Goal: Find specific page/section: Find specific page/section

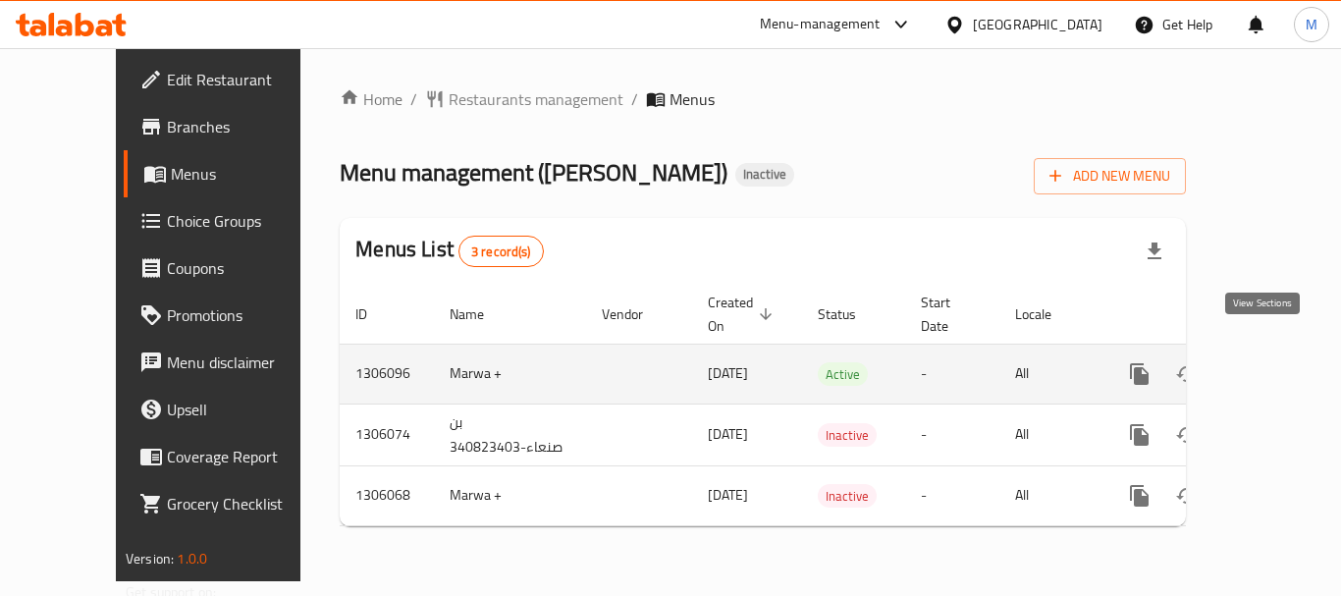
click at [1269, 362] on icon "enhanced table" at bounding box center [1281, 374] width 24 height 24
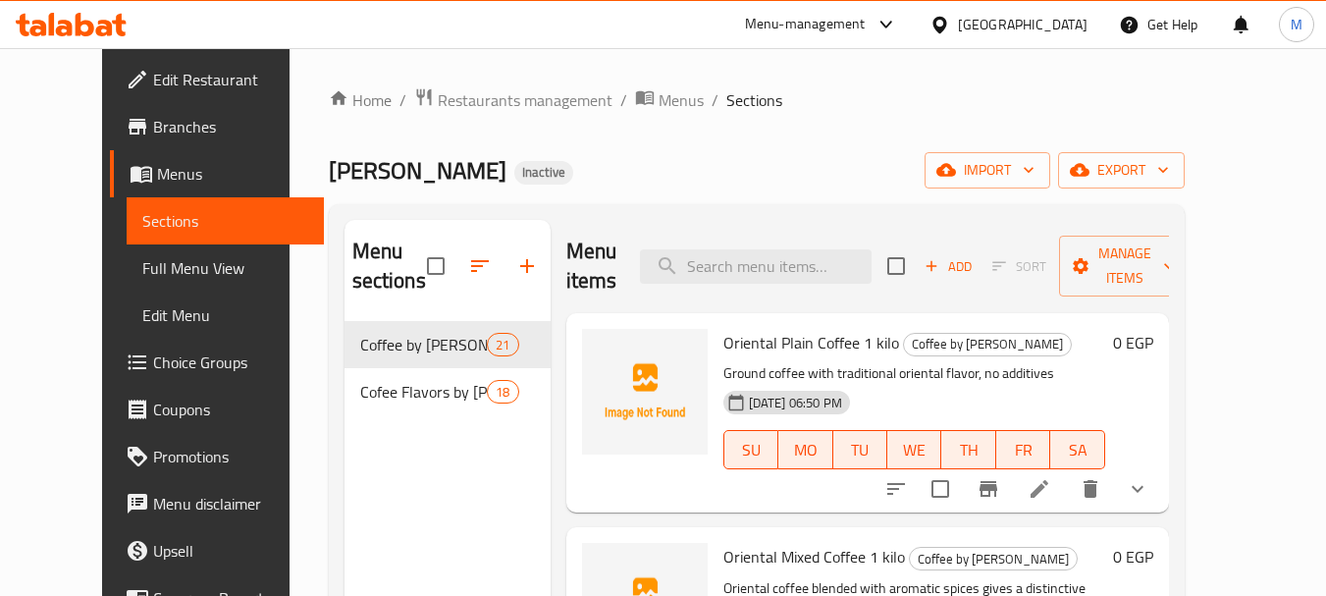
click at [525, 208] on div "Menu sections Coffee by Kilo 21 Cofee Flavors by Kilo 18 Menu items Add Sort Ma…" at bounding box center [757, 517] width 856 height 627
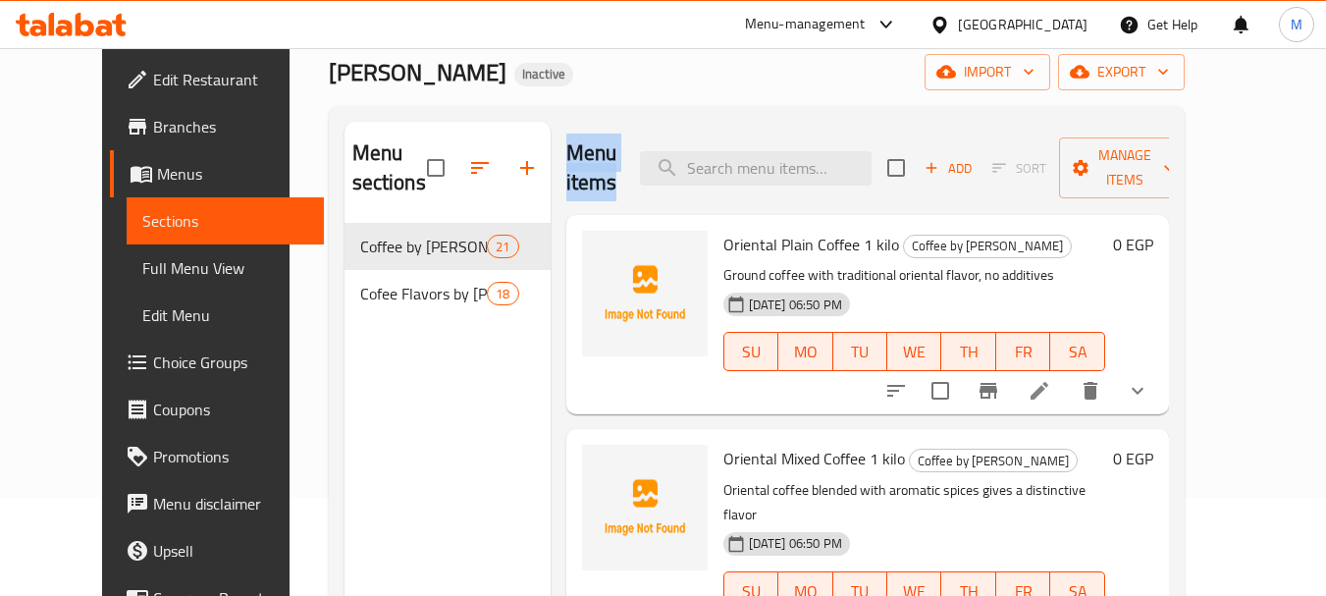
drag, startPoint x: 544, startPoint y: 156, endPoint x: 591, endPoint y: 176, distance: 51.0
click at [591, 176] on h2 "Menu items" at bounding box center [591, 167] width 51 height 59
drag, startPoint x: 543, startPoint y: 157, endPoint x: 588, endPoint y: 179, distance: 50.1
click at [588, 179] on h2 "Menu items" at bounding box center [591, 167] width 51 height 59
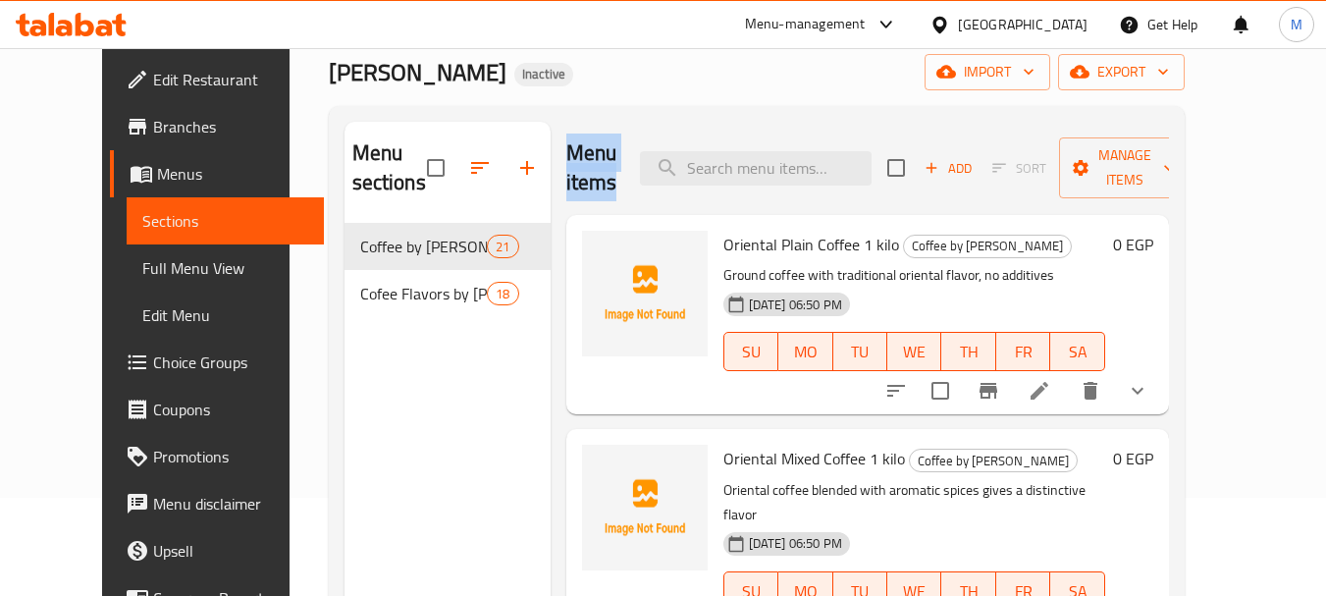
click at [588, 179] on h2 "Menu items" at bounding box center [591, 167] width 51 height 59
drag, startPoint x: 546, startPoint y: 154, endPoint x: 593, endPoint y: 178, distance: 52.7
click at [593, 178] on h2 "Menu items" at bounding box center [591, 167] width 51 height 59
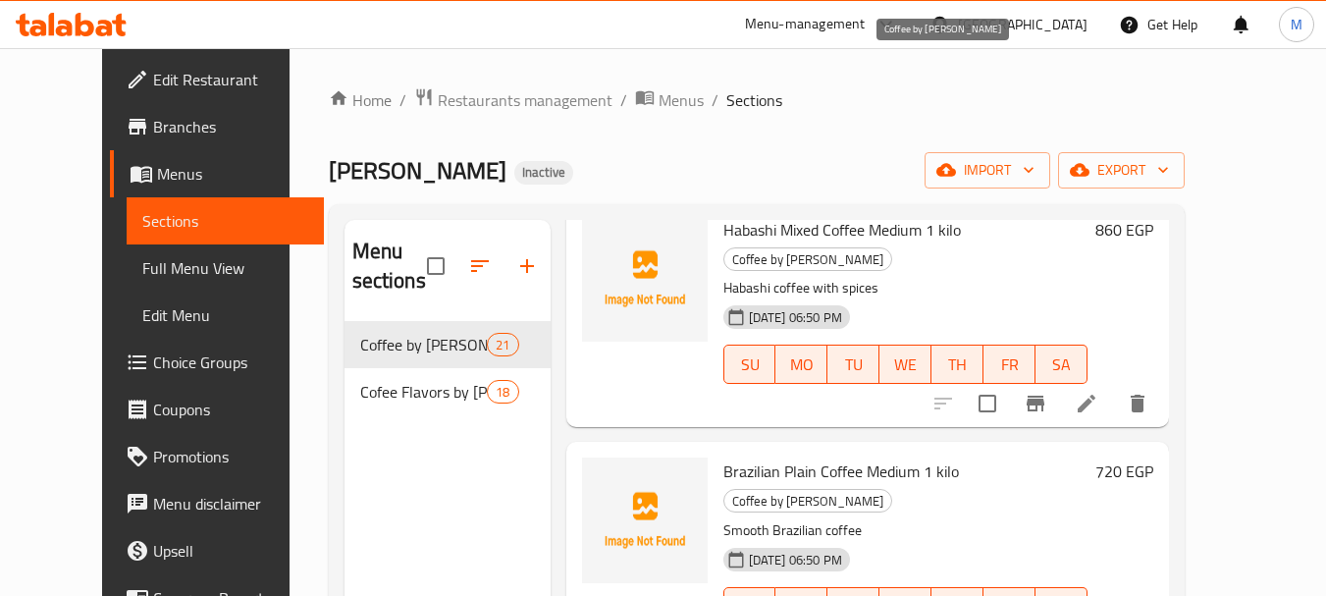
scroll to position [3731, 0]
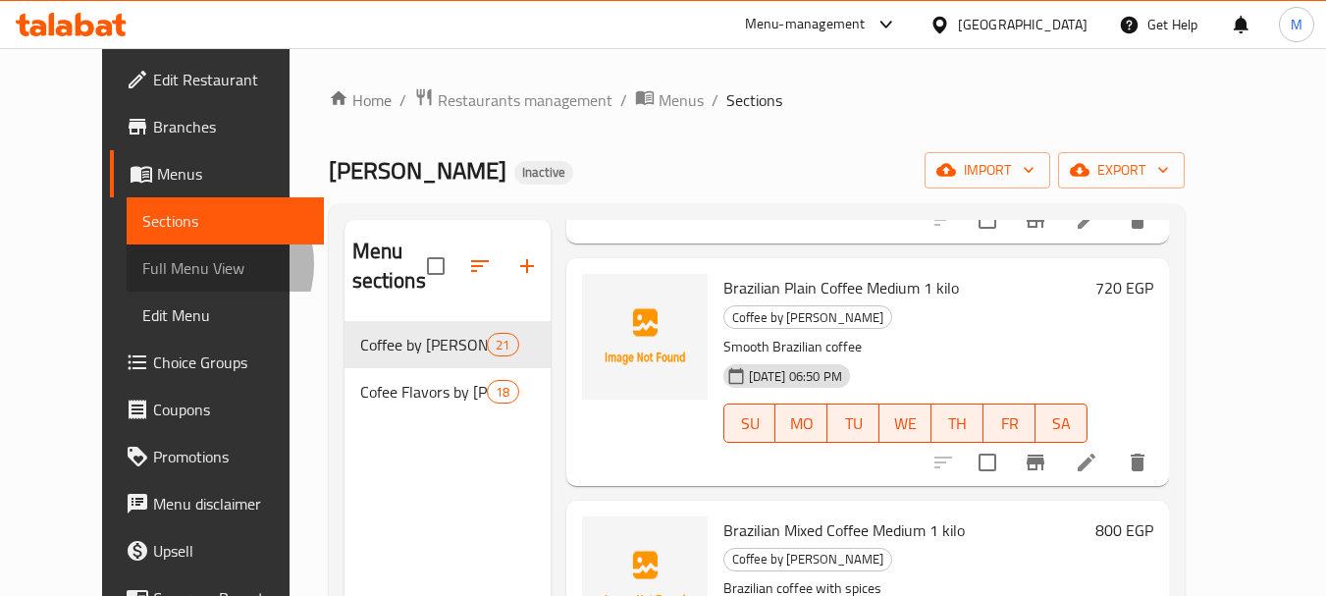
click at [142, 264] on span "Full Menu View" at bounding box center [225, 268] width 166 height 24
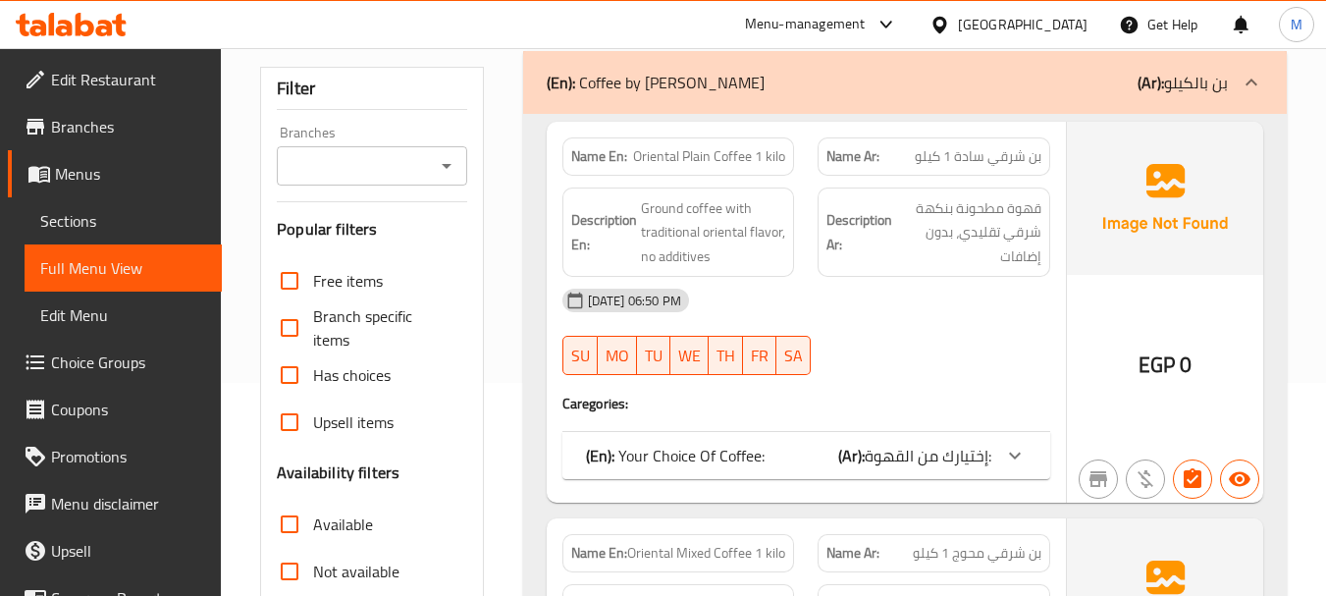
scroll to position [196, 0]
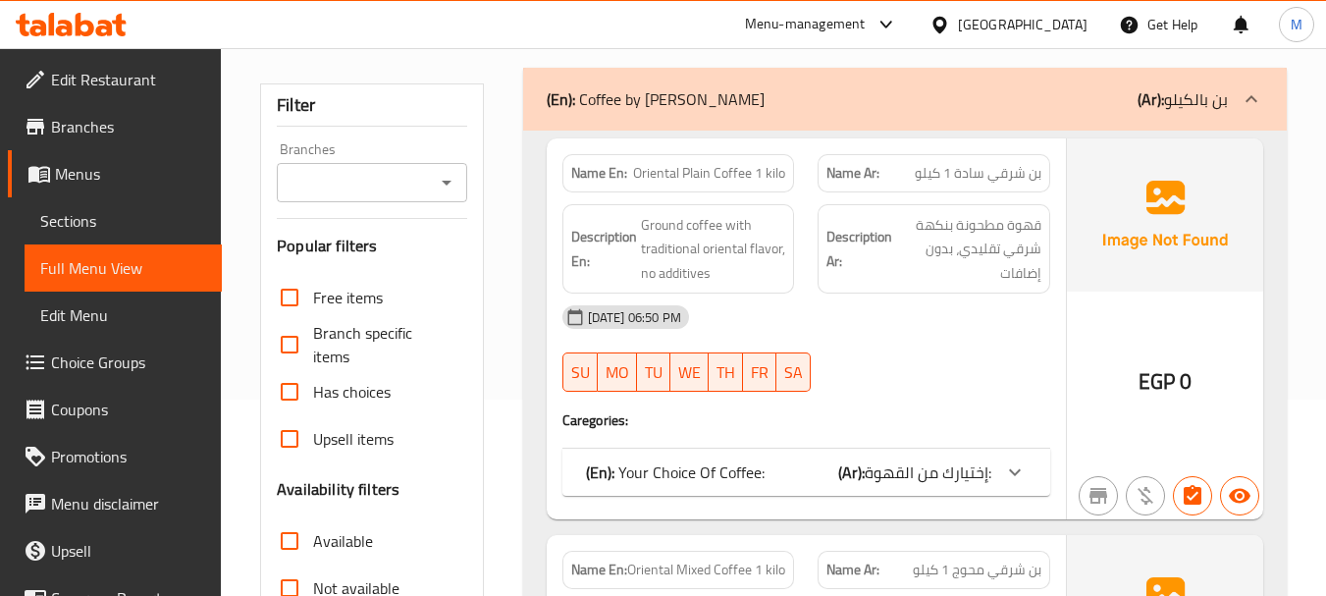
click at [941, 362] on div "[DATE] 06:50 PM SU MO TU WE TH FR SA" at bounding box center [806, 349] width 511 height 110
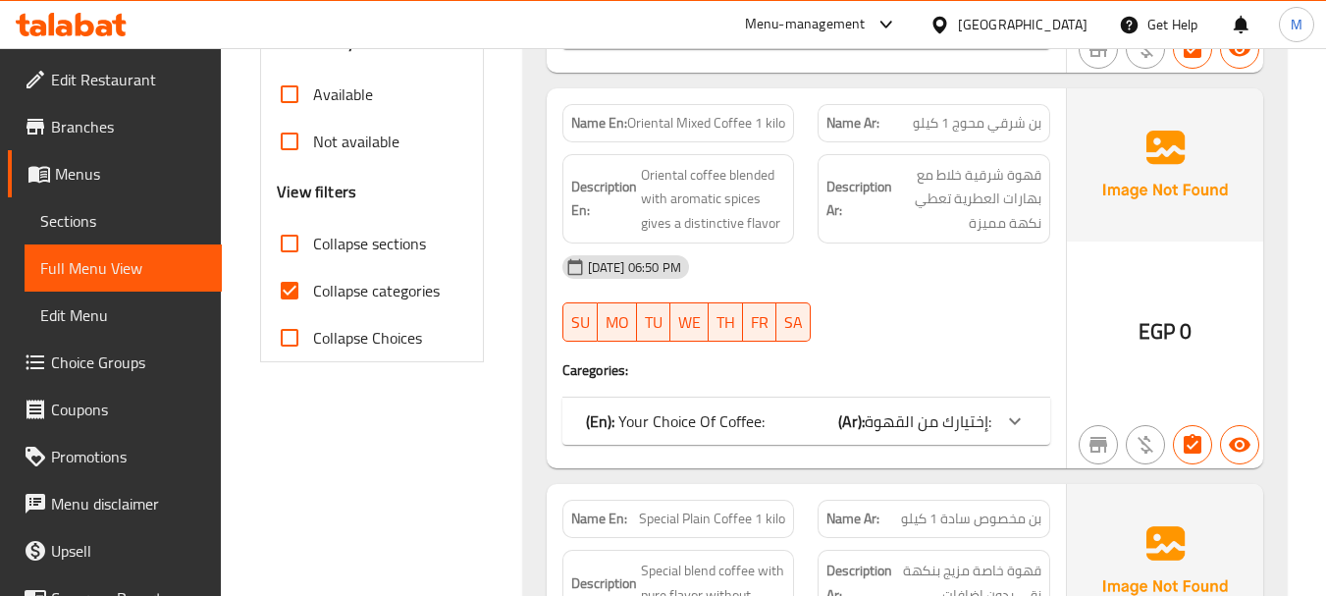
scroll to position [687, 0]
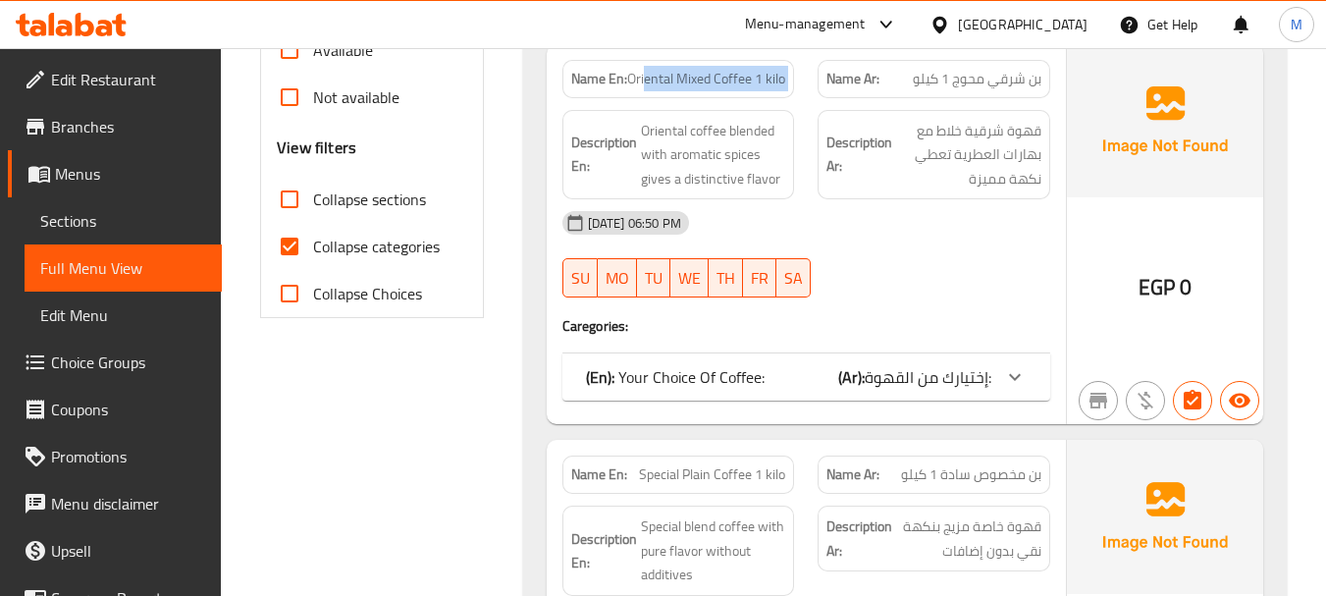
drag, startPoint x: 664, startPoint y: 78, endPoint x: 813, endPoint y: 75, distance: 149.2
click at [813, 75] on div "Name En: Oriental Mixed Coffee 1 kilo Name Ar: بن شرقي محوج 1 كيلو" at bounding box center [806, 79] width 511 height 62
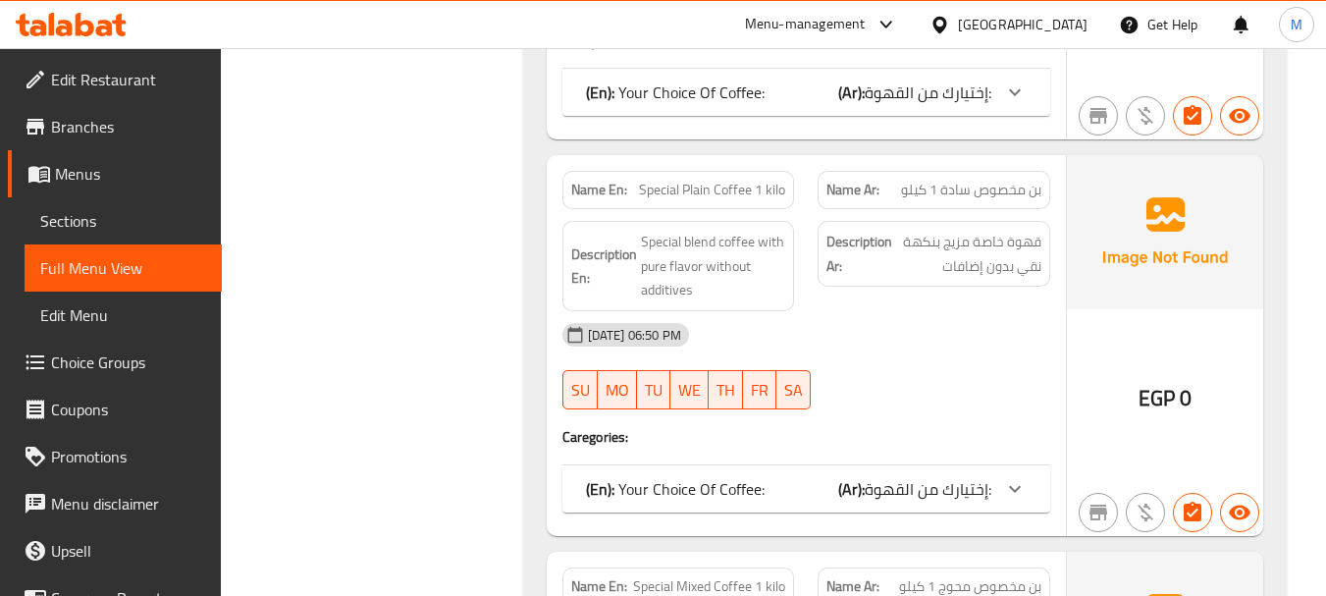
scroll to position [982, 0]
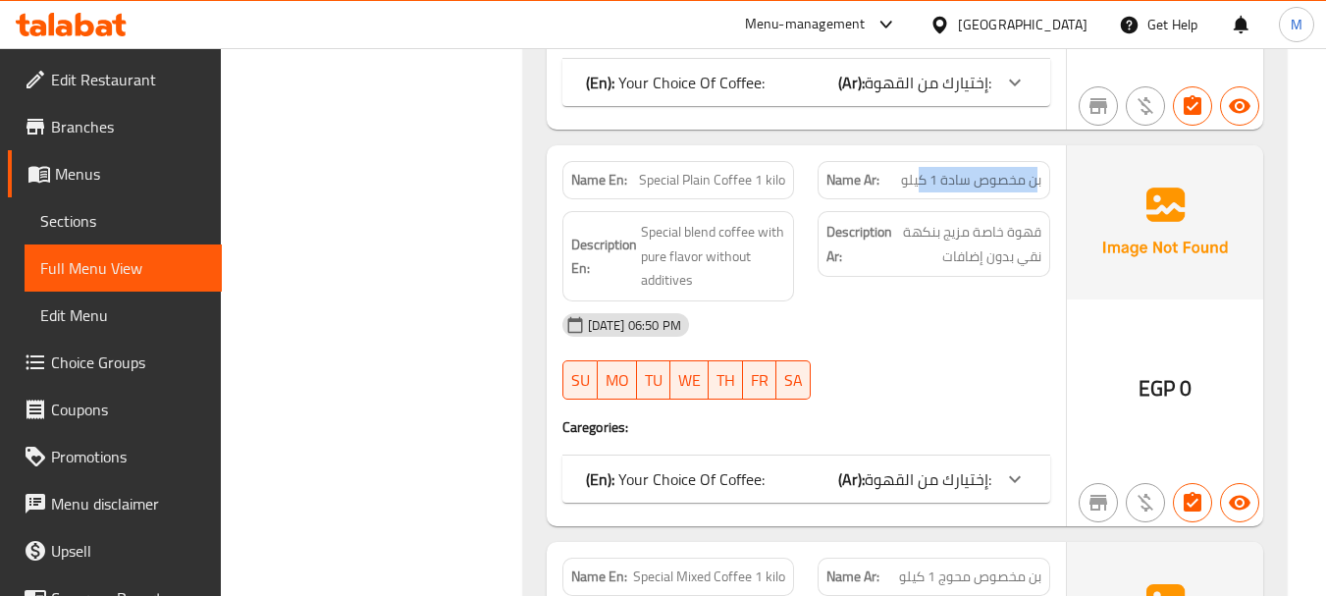
drag, startPoint x: 1039, startPoint y: 185, endPoint x: 922, endPoint y: 186, distance: 116.8
click at [922, 186] on span "بن مخصوص سادة 1 كيلو" at bounding box center [971, 180] width 140 height 21
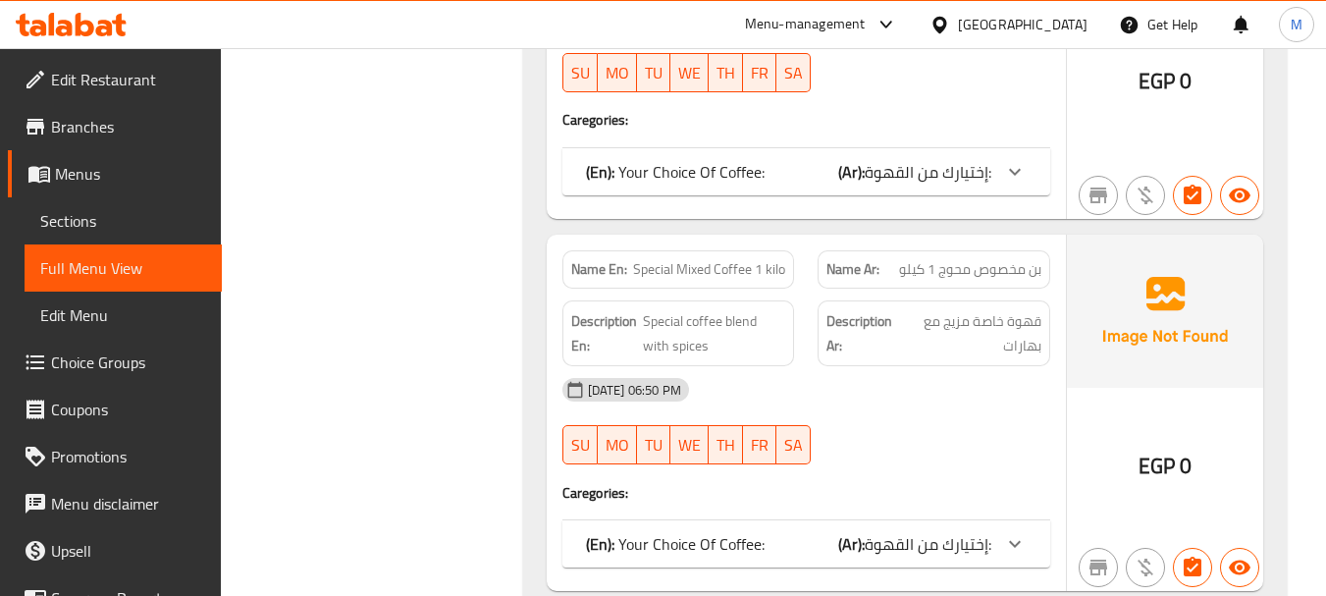
scroll to position [1374, 0]
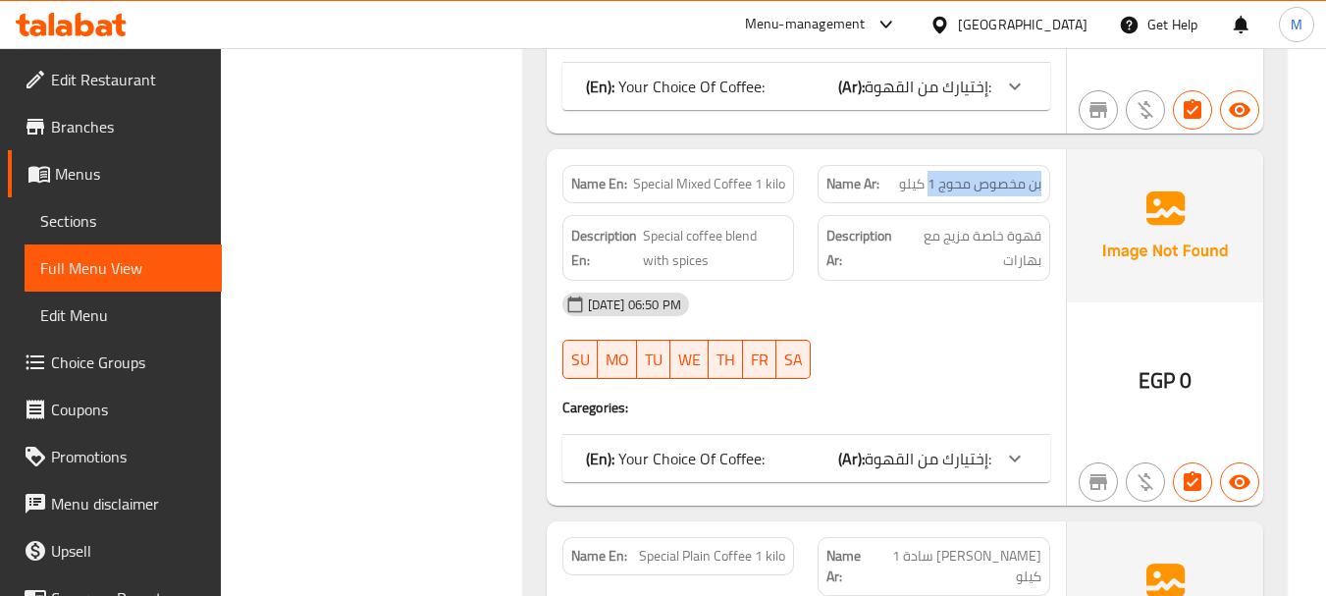
drag, startPoint x: 1040, startPoint y: 186, endPoint x: 931, endPoint y: 182, distance: 109.0
click at [931, 182] on span "بن مخصوص محوج 1 كيلو" at bounding box center [970, 184] width 142 height 21
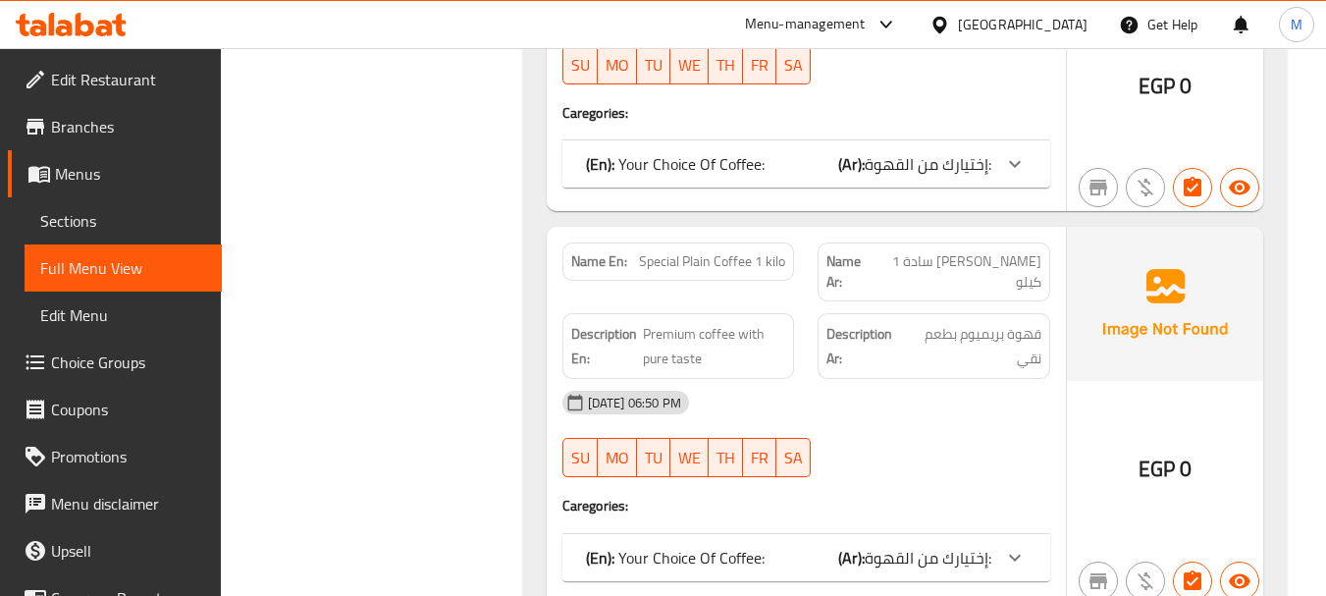
scroll to position [1767, 0]
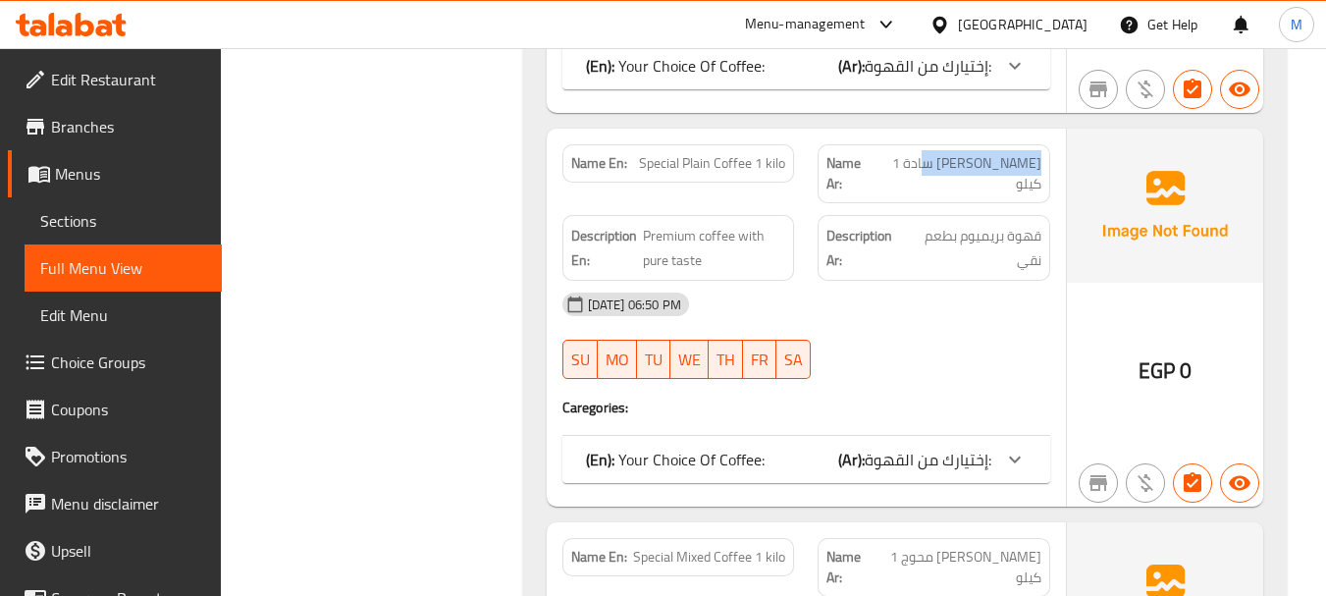
drag, startPoint x: 1042, startPoint y: 167, endPoint x: 944, endPoint y: 161, distance: 97.4
click at [944, 161] on div "Name Ar: [PERSON_NAME] سادة 1 كيلو" at bounding box center [934, 173] width 233 height 59
drag, startPoint x: 655, startPoint y: 174, endPoint x: 792, endPoint y: 175, distance: 137.4
click at [792, 175] on div "Name En: Special Plain Coffee 1 kilo" at bounding box center [679, 163] width 233 height 38
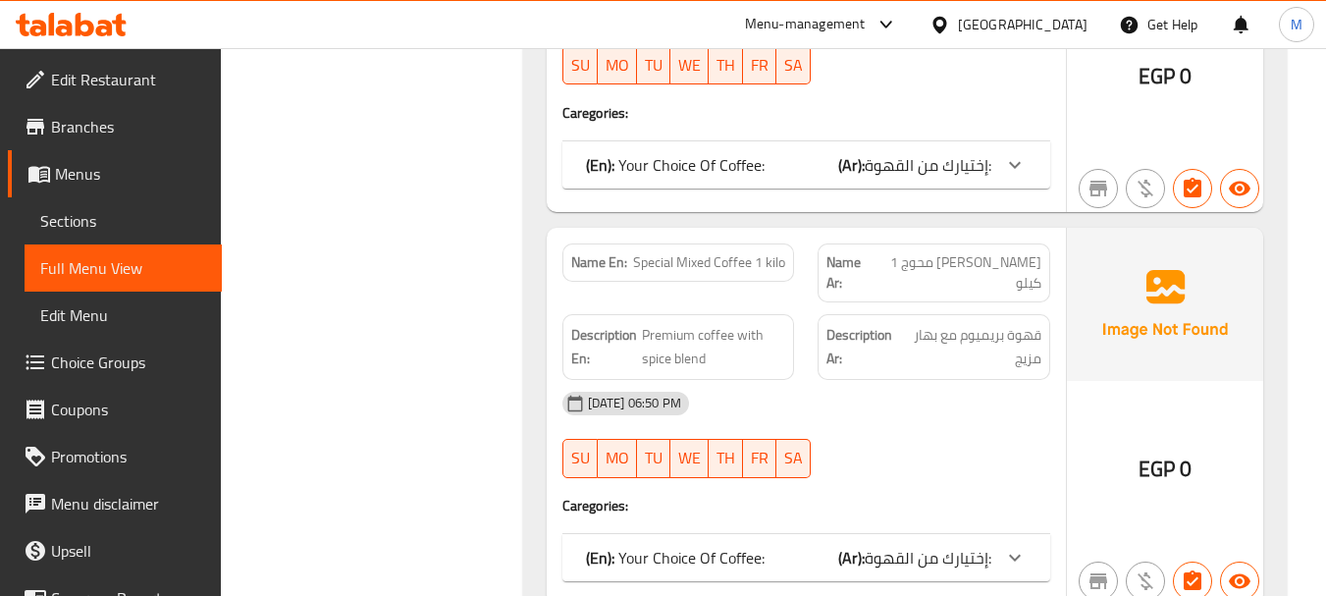
scroll to position [2160, 0]
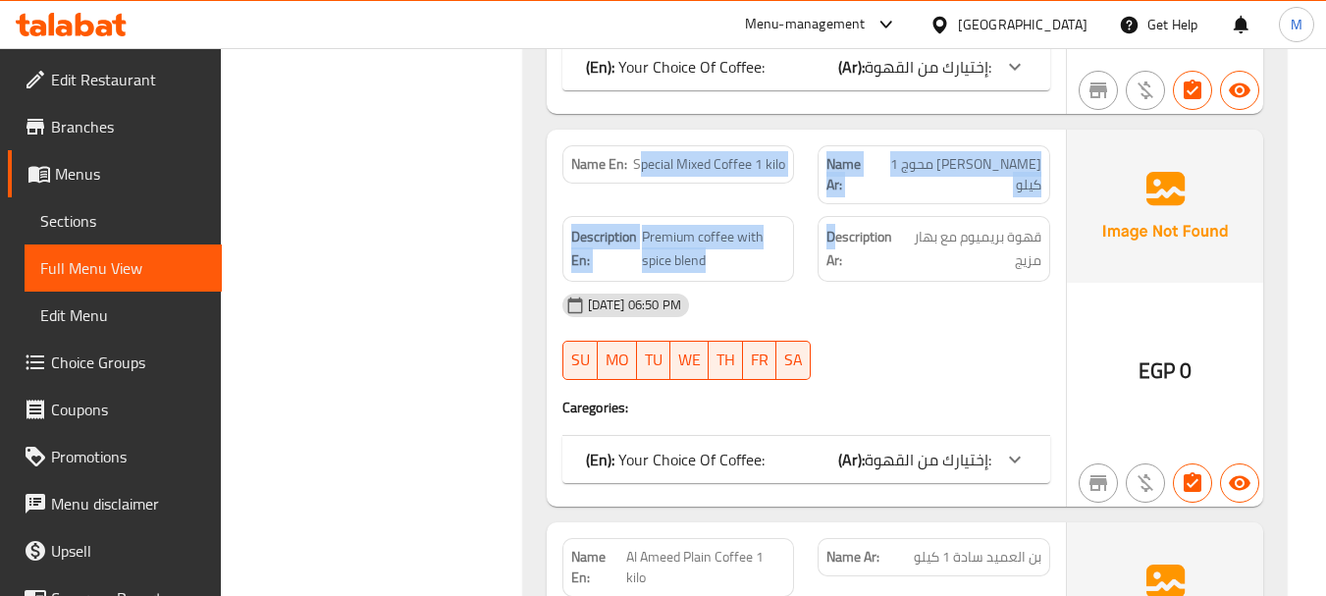
drag, startPoint x: 639, startPoint y: 149, endPoint x: 837, endPoint y: 164, distance: 198.9
click at [837, 164] on div "Name En: Special Mixed Coffee 1 kilo Name Ar: [PERSON_NAME] محوج 1 كيلو Descrip…" at bounding box center [806, 318] width 519 height 377
click at [748, 154] on span "Special Mixed Coffee 1 kilo" at bounding box center [709, 164] width 152 height 21
click at [681, 154] on span "Special Mixed Coffee 1 kilo" at bounding box center [709, 164] width 152 height 21
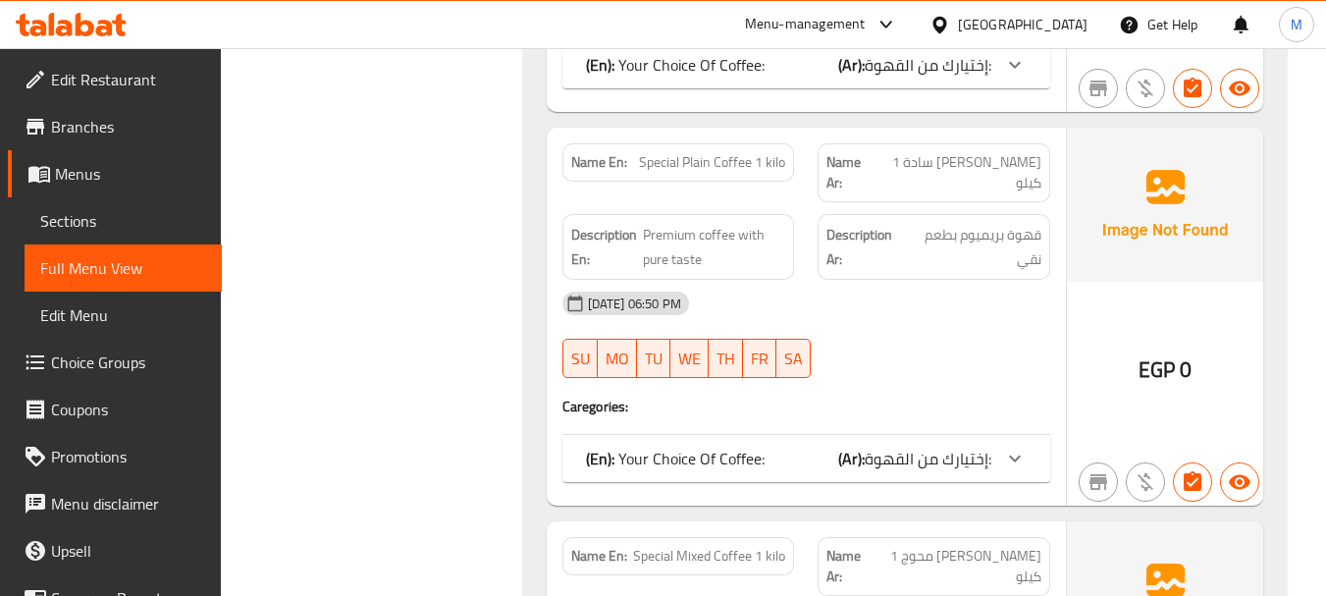
scroll to position [1767, 0]
drag, startPoint x: 647, startPoint y: 152, endPoint x: 821, endPoint y: 161, distance: 174.0
click at [821, 161] on div "Name En: Special Plain Coffee 1 kilo Name Ar: [PERSON_NAME] سادة 1 كيلو" at bounding box center [806, 174] width 511 height 82
click at [828, 231] on strong "Description Ar:" at bounding box center [866, 248] width 78 height 48
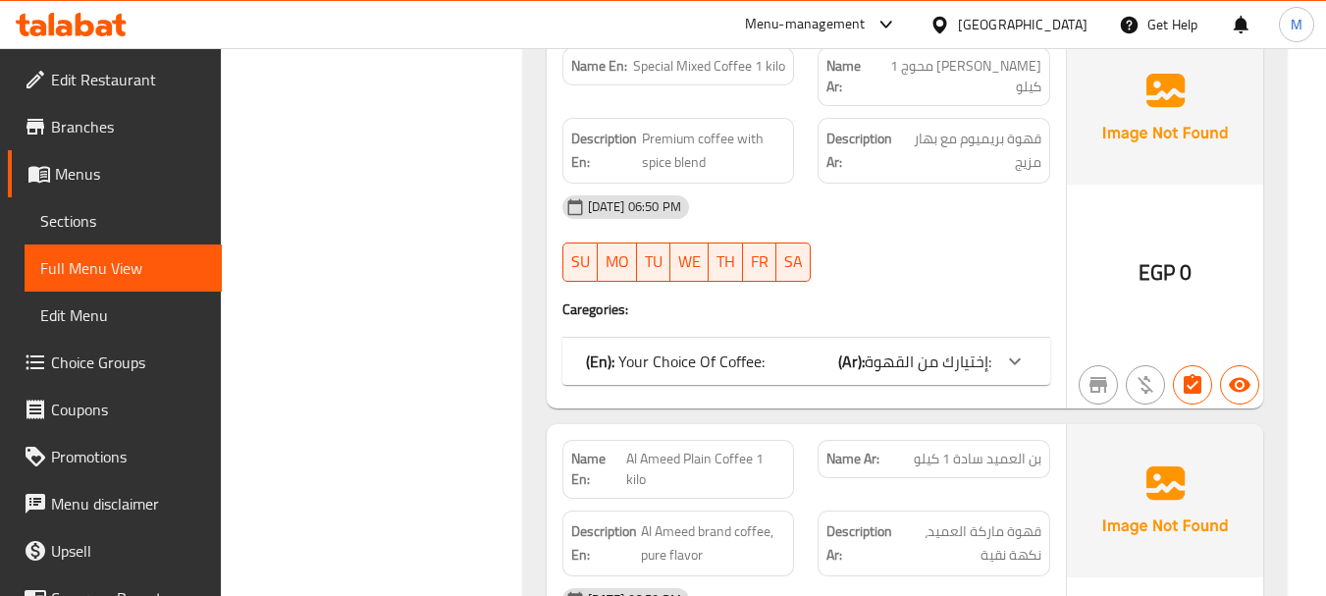
scroll to position [2160, 0]
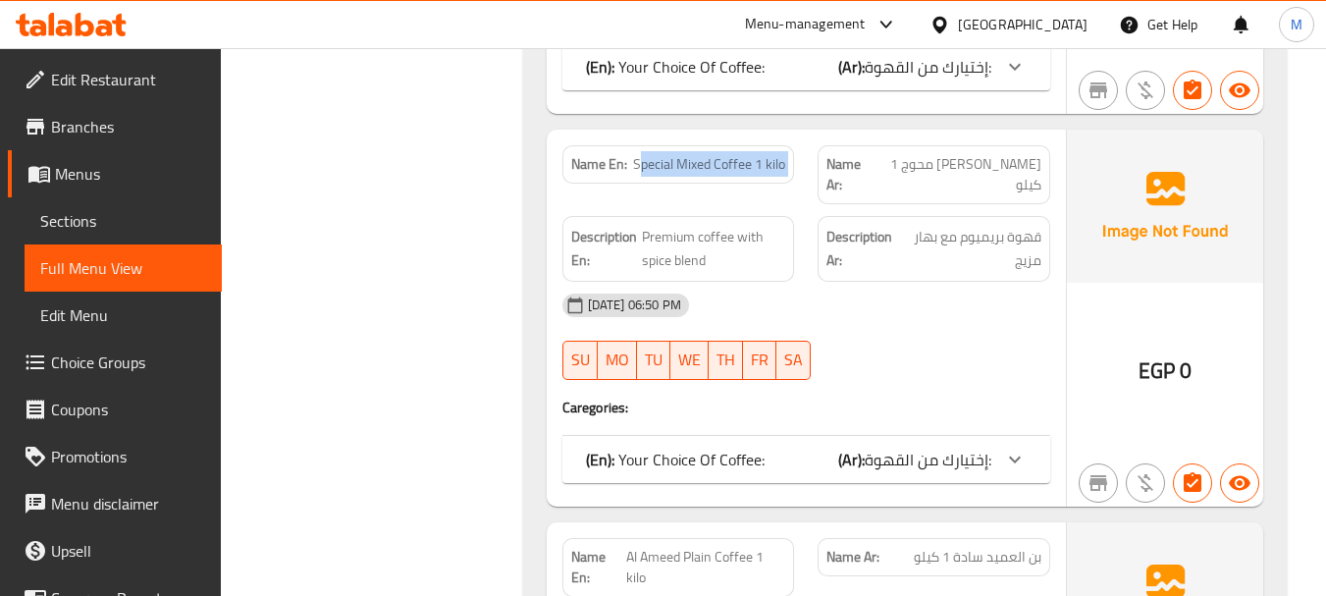
drag, startPoint x: 640, startPoint y: 138, endPoint x: 828, endPoint y: 147, distance: 187.7
click at [828, 147] on div "Name En: Special Mixed Coffee 1 kilo Name Ar: [PERSON_NAME] محوج 1 كيلو" at bounding box center [806, 175] width 511 height 82
click at [800, 282] on div "[DATE] 06:50 PM" at bounding box center [806, 305] width 511 height 47
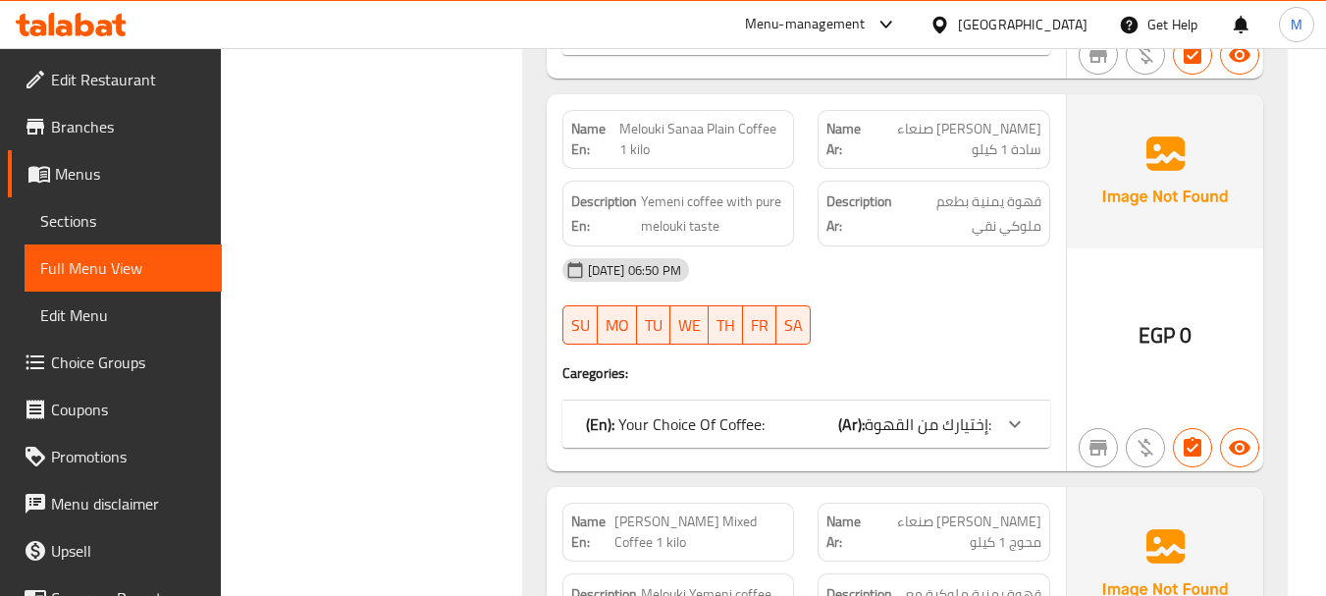
scroll to position [3338, 0]
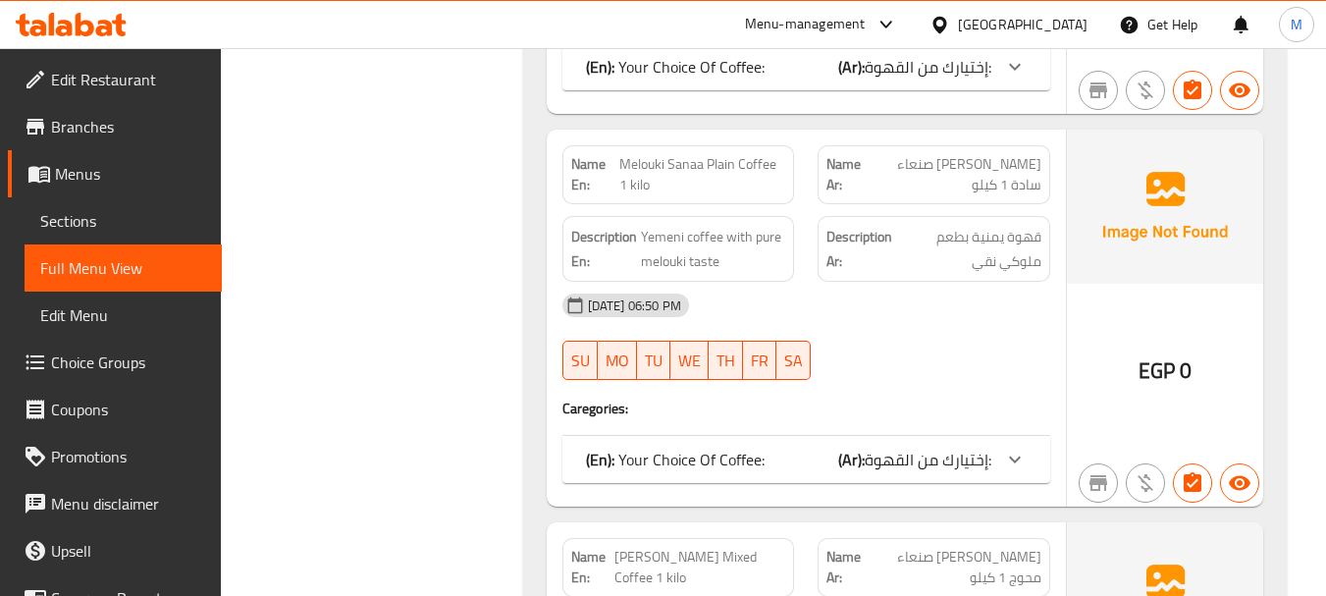
click at [799, 282] on div "[DATE] 06:50 PM" at bounding box center [806, 305] width 511 height 47
click at [803, 282] on div "[DATE] 06:50 PM" at bounding box center [806, 305] width 511 height 47
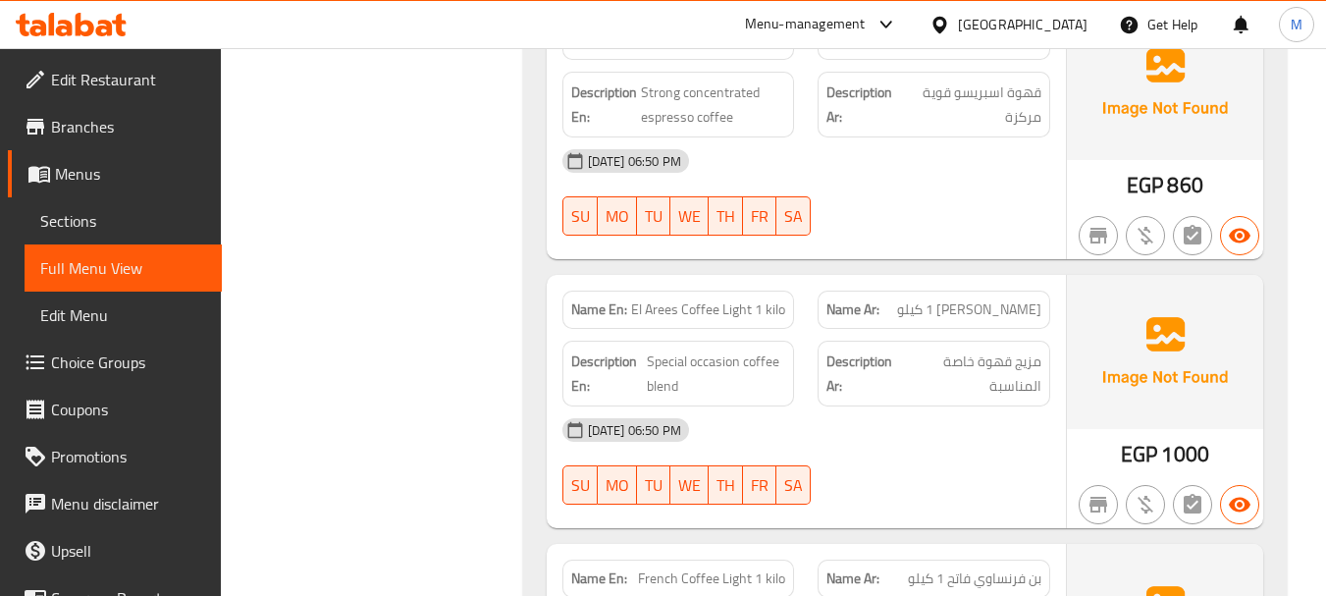
scroll to position [6676, 0]
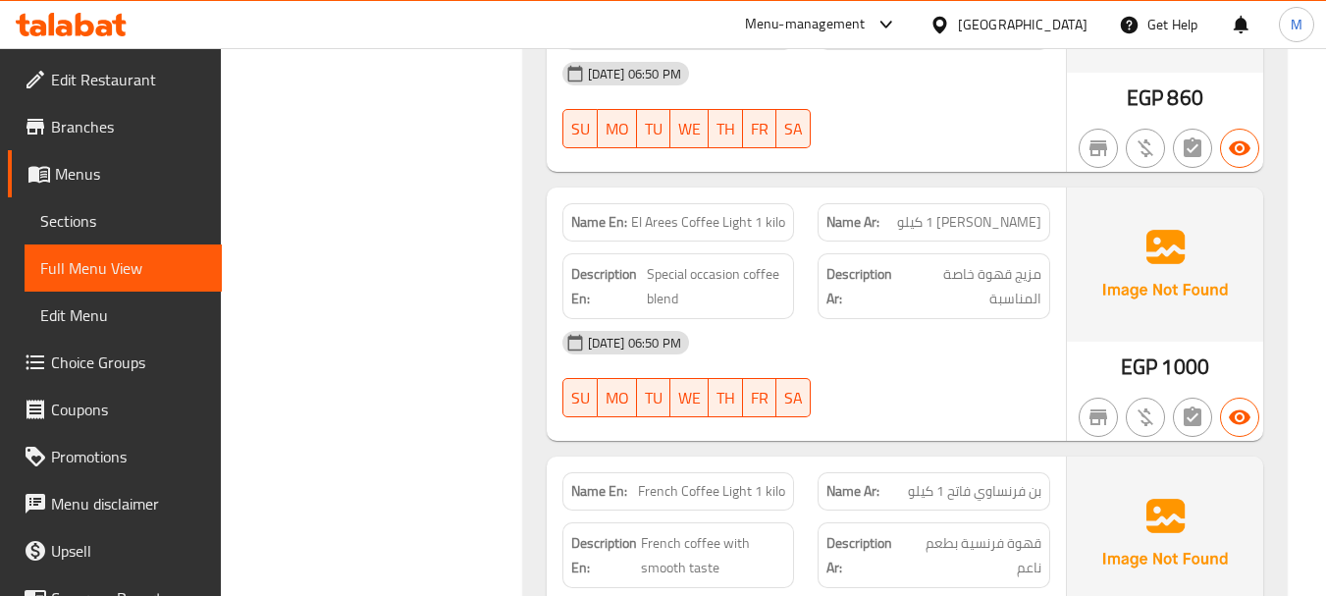
click at [1009, 212] on span "[PERSON_NAME] 1 كيلو" at bounding box center [969, 222] width 144 height 21
copy span "العريس"
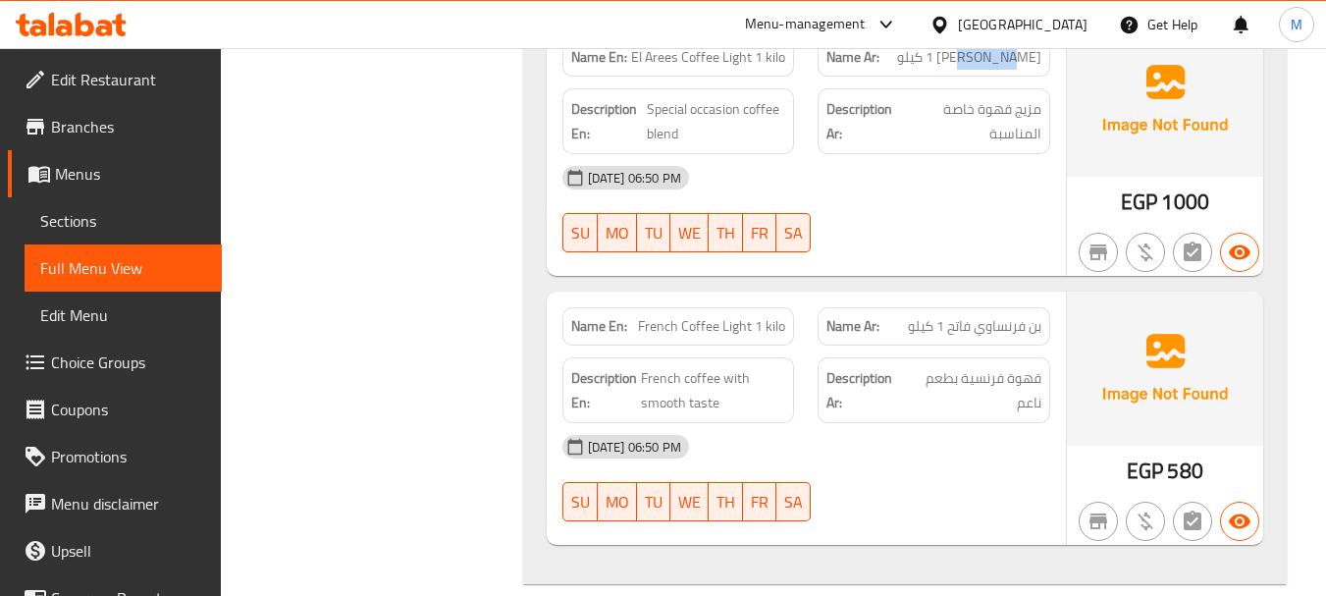
scroll to position [6872, 0]
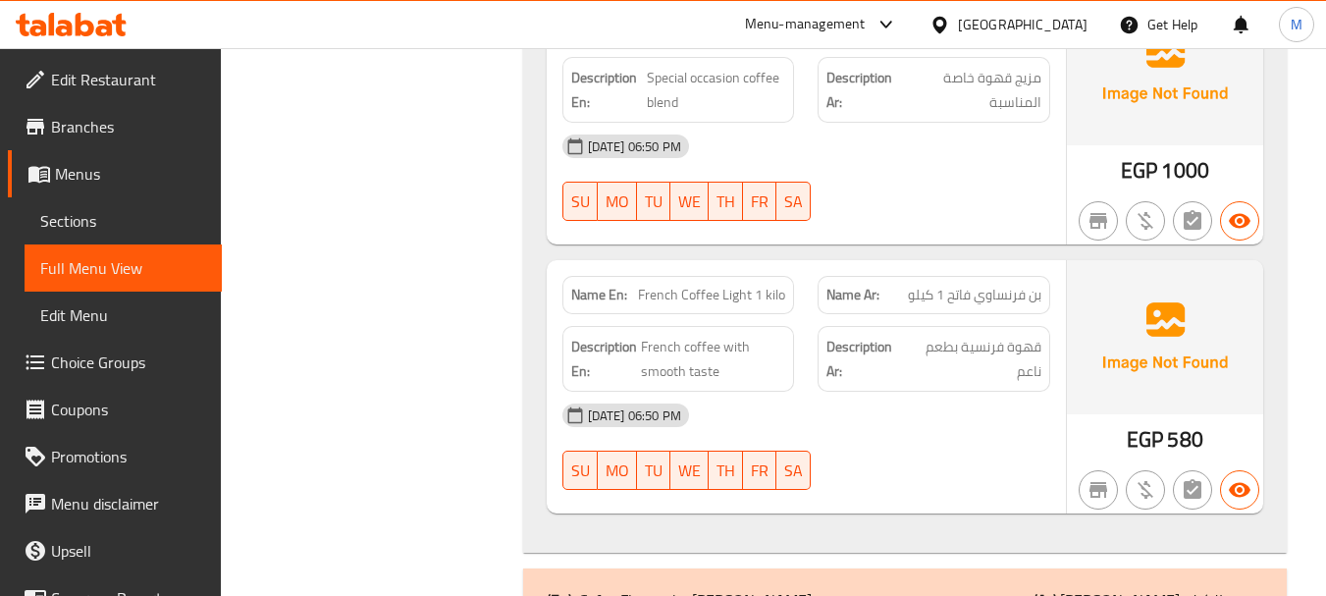
click at [1000, 285] on span "بن فرنساوي فاتح 1 كيلو" at bounding box center [975, 295] width 134 height 21
copy span "فرنساوي"
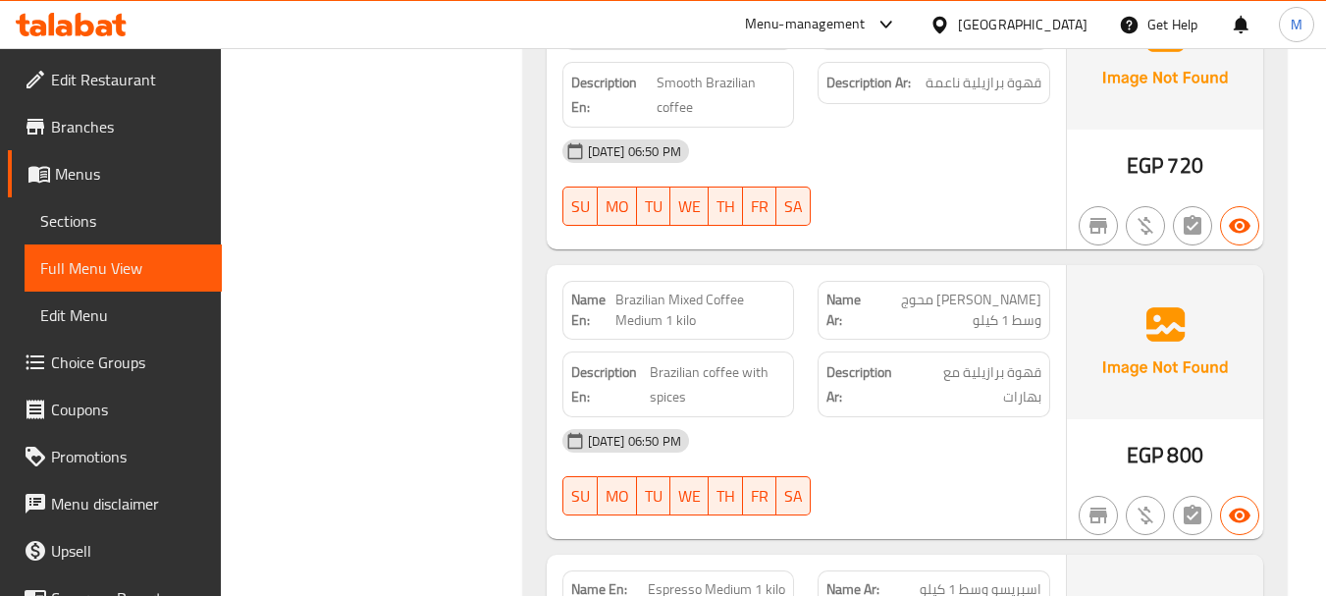
scroll to position [5890, 0]
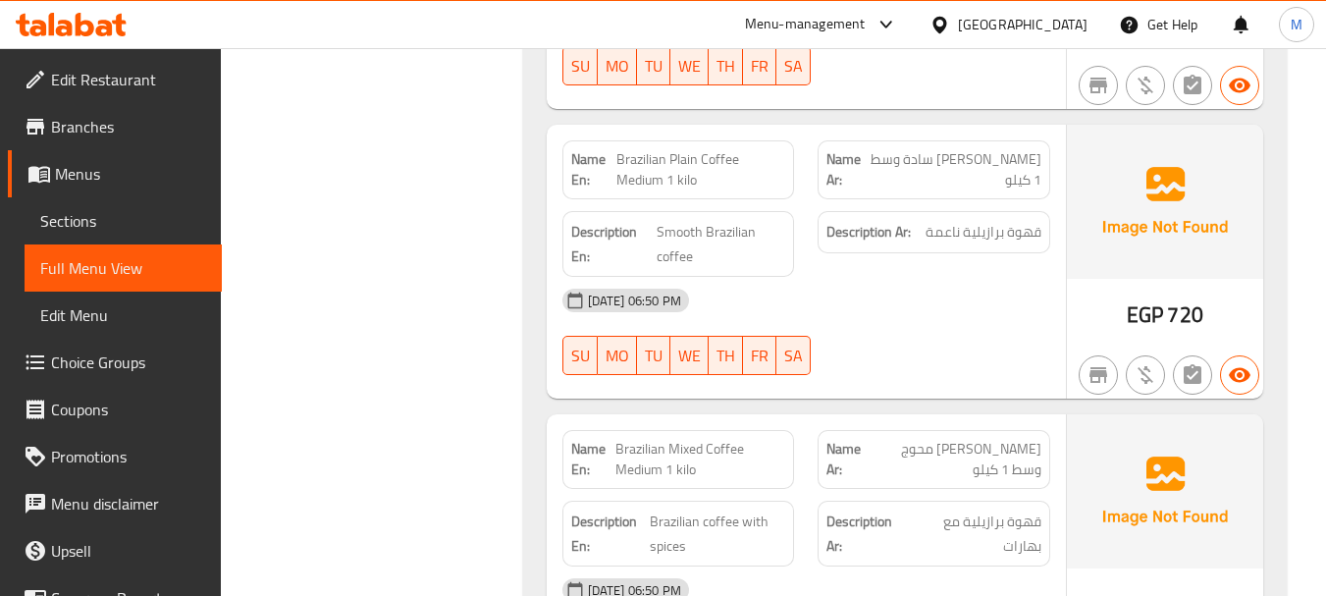
click at [1000, 439] on span "[PERSON_NAME] محوج وسط 1 كيلو" at bounding box center [956, 459] width 172 height 41
copy span "برازيلي"
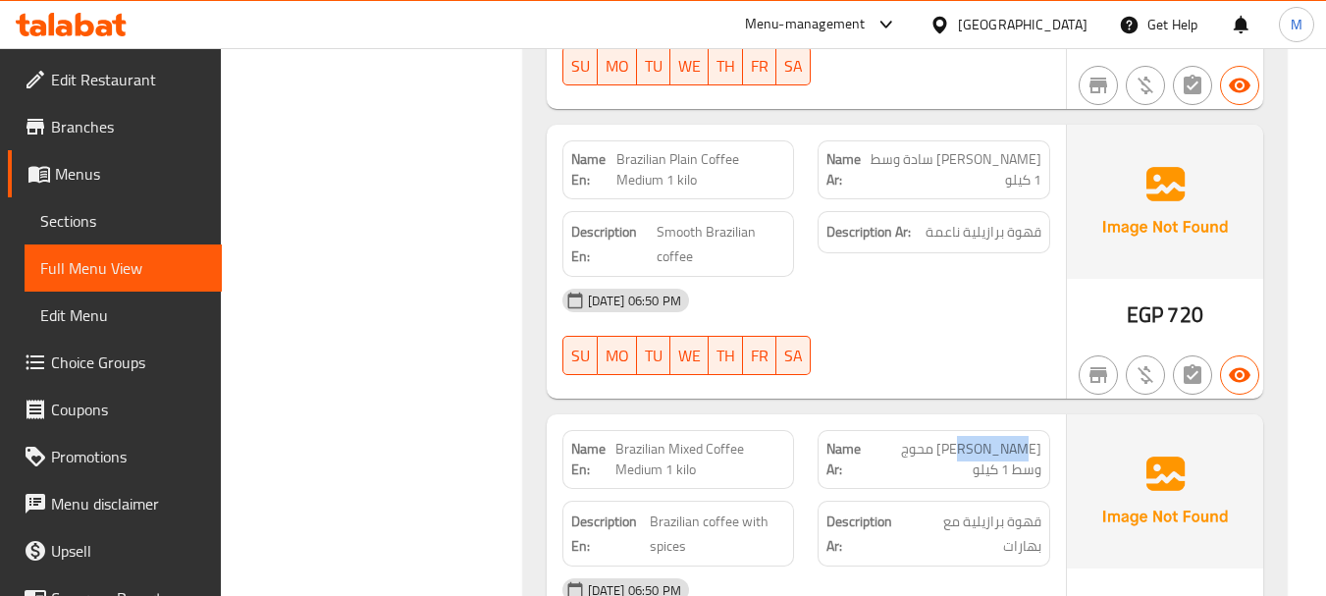
click at [927, 298] on div "[DATE] 06:50 PM SU MO TU WE TH FR SA" at bounding box center [806, 332] width 511 height 110
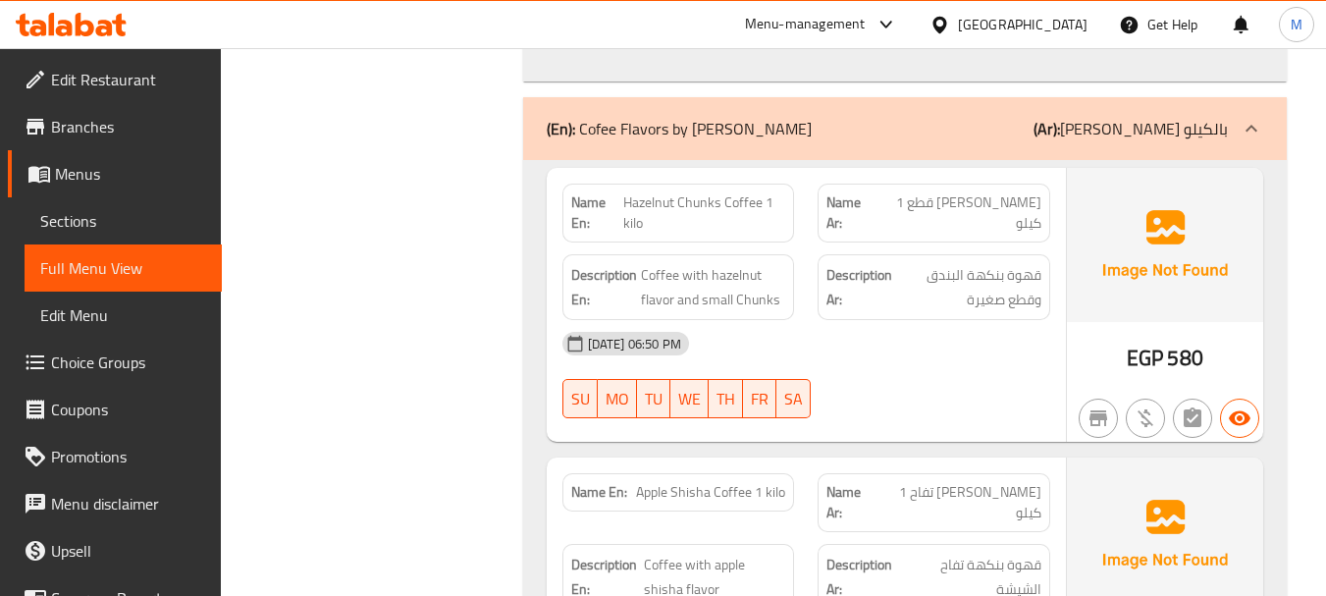
scroll to position [7559, 0]
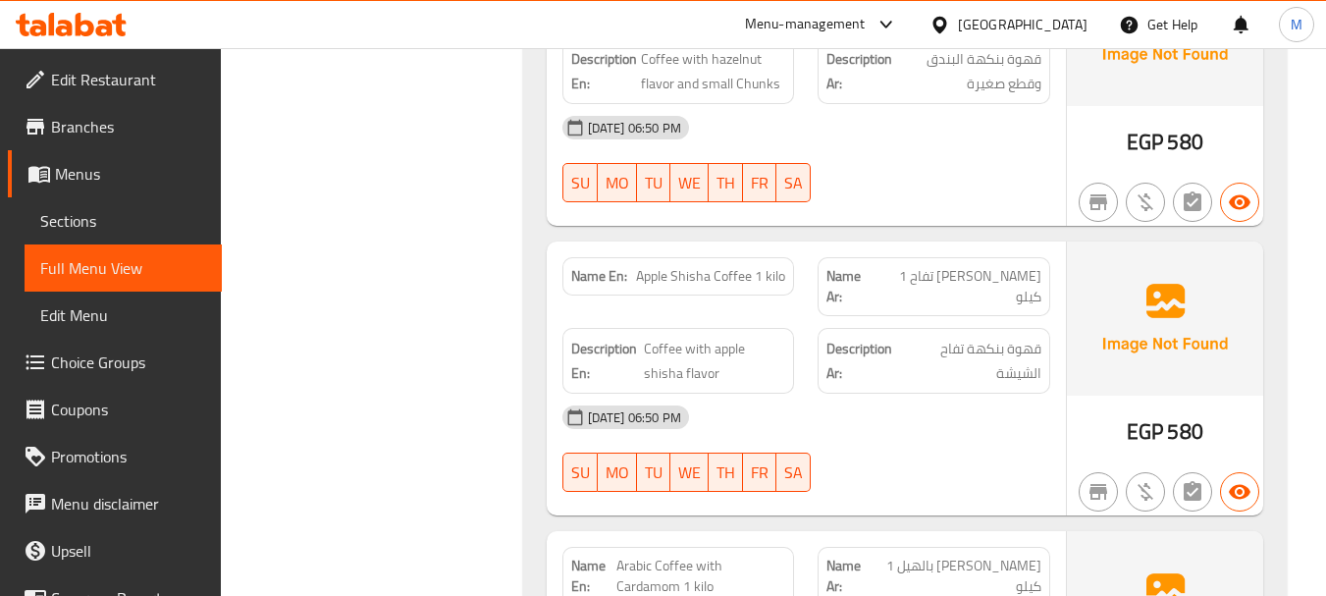
copy span "تفاح"
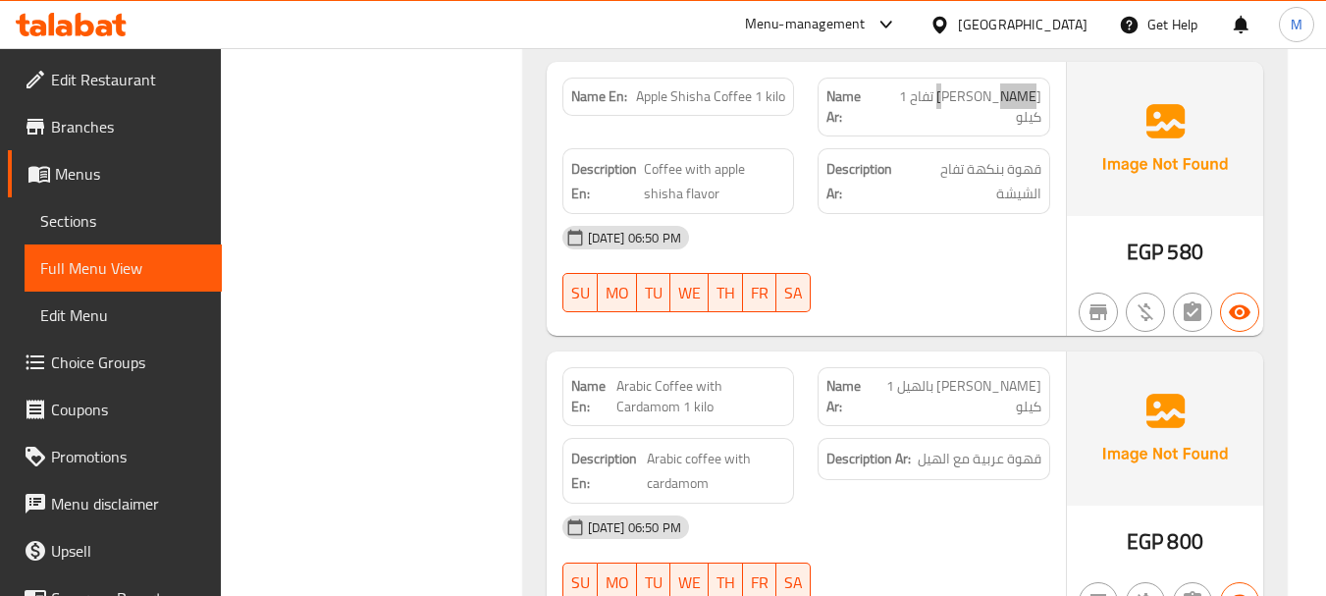
scroll to position [7756, 0]
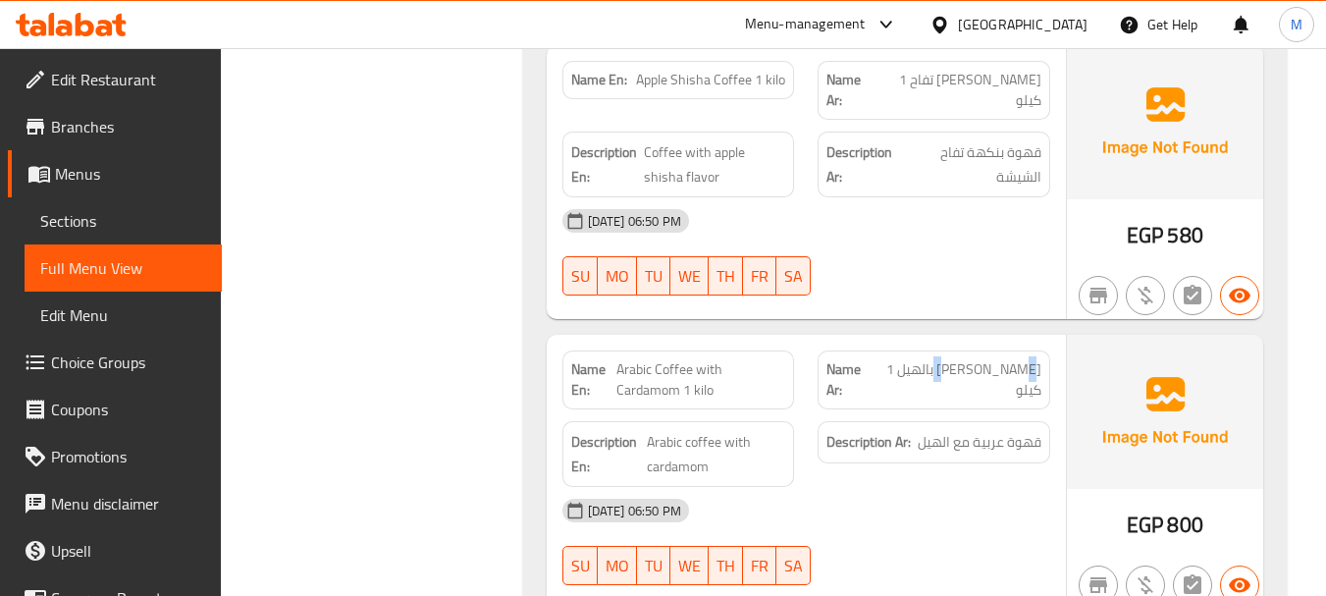
drag, startPoint x: 955, startPoint y: 309, endPoint x: 978, endPoint y: 300, distance: 24.2
copy span "هيل"
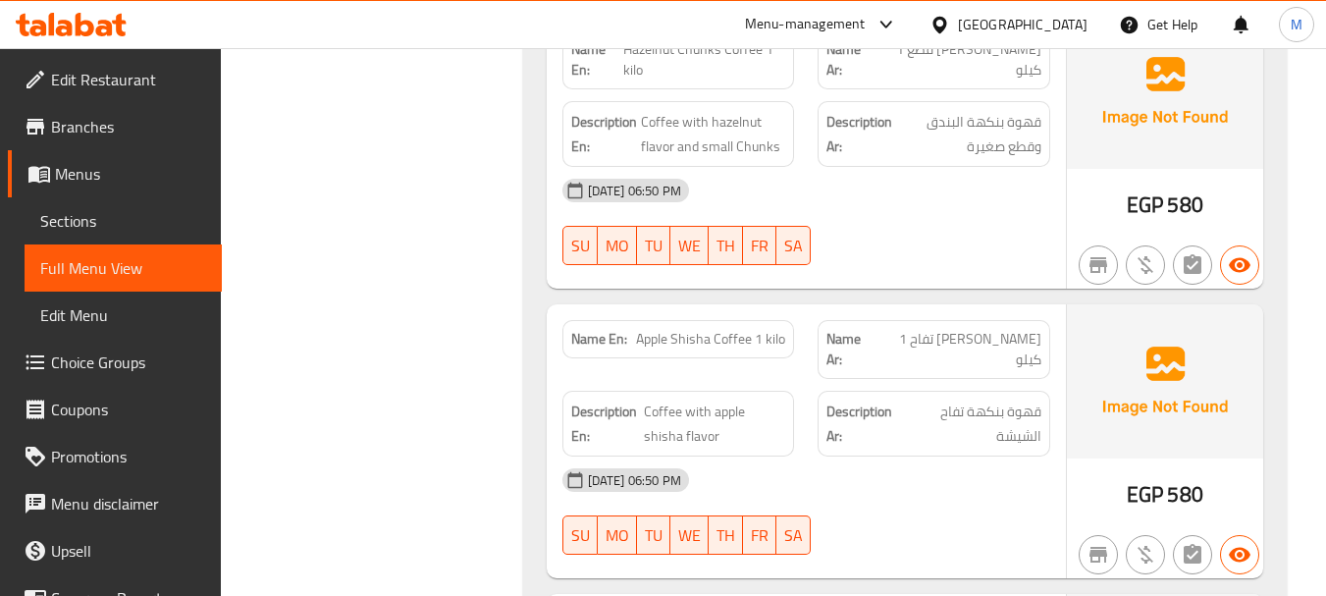
scroll to position [9396, 0]
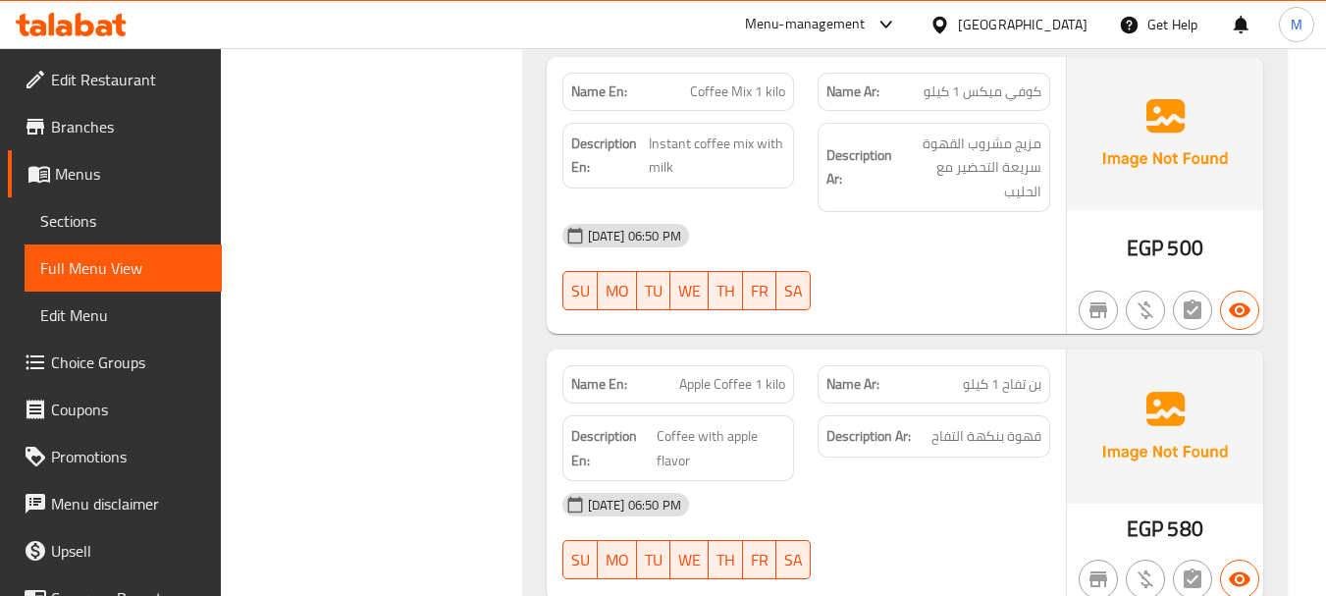
copy span "تفاح"
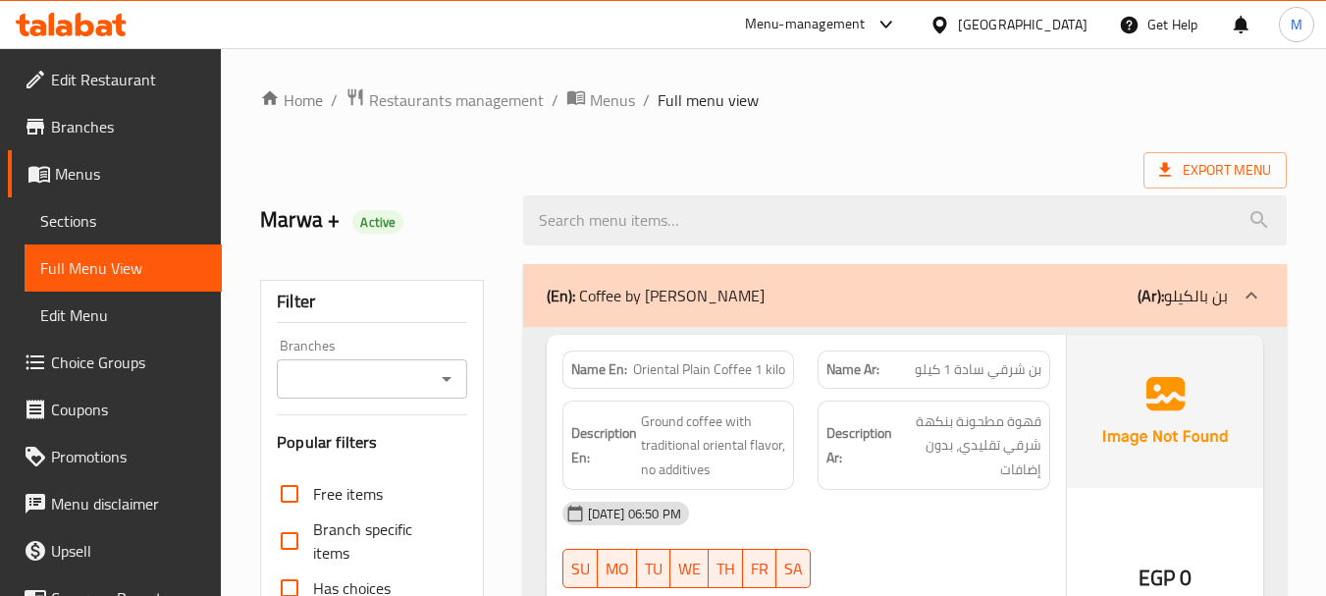
scroll to position [5711, 0]
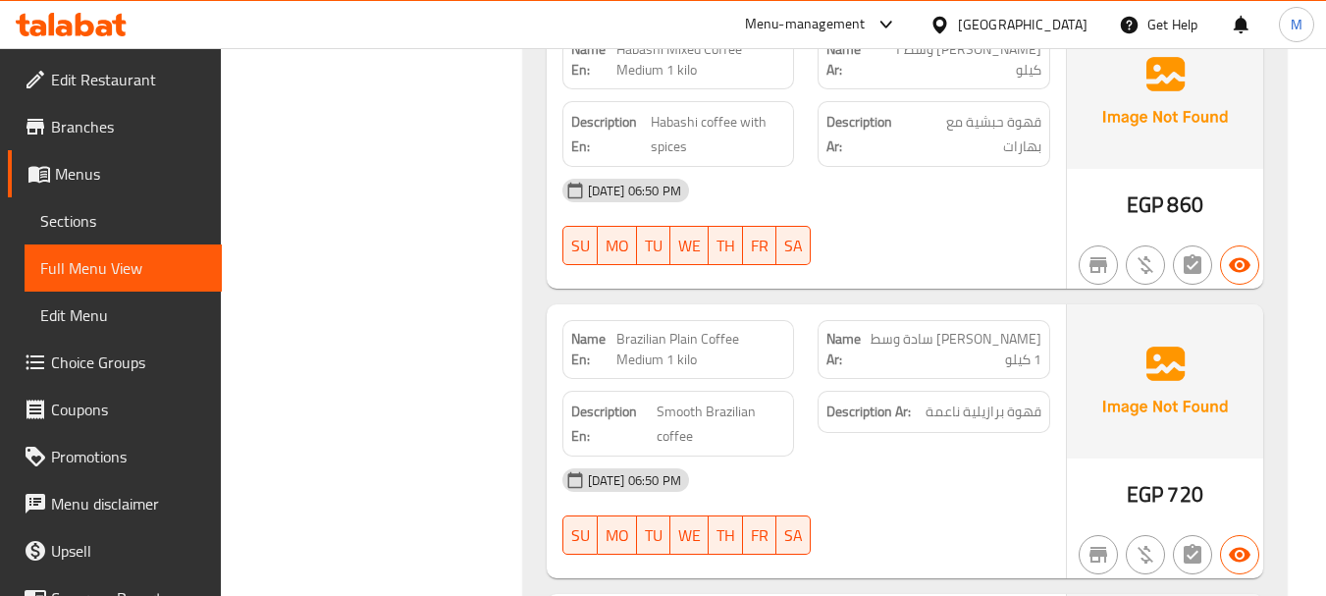
click at [1007, 329] on span "[PERSON_NAME] سادة وسط 1 كيلو" at bounding box center [956, 349] width 172 height 41
copy span "برازيلي"
click at [938, 253] on div at bounding box center [934, 265] width 256 height 24
click at [928, 211] on div "[DATE] 06:50 PM SU MO TU WE TH FR SA" at bounding box center [806, 222] width 511 height 110
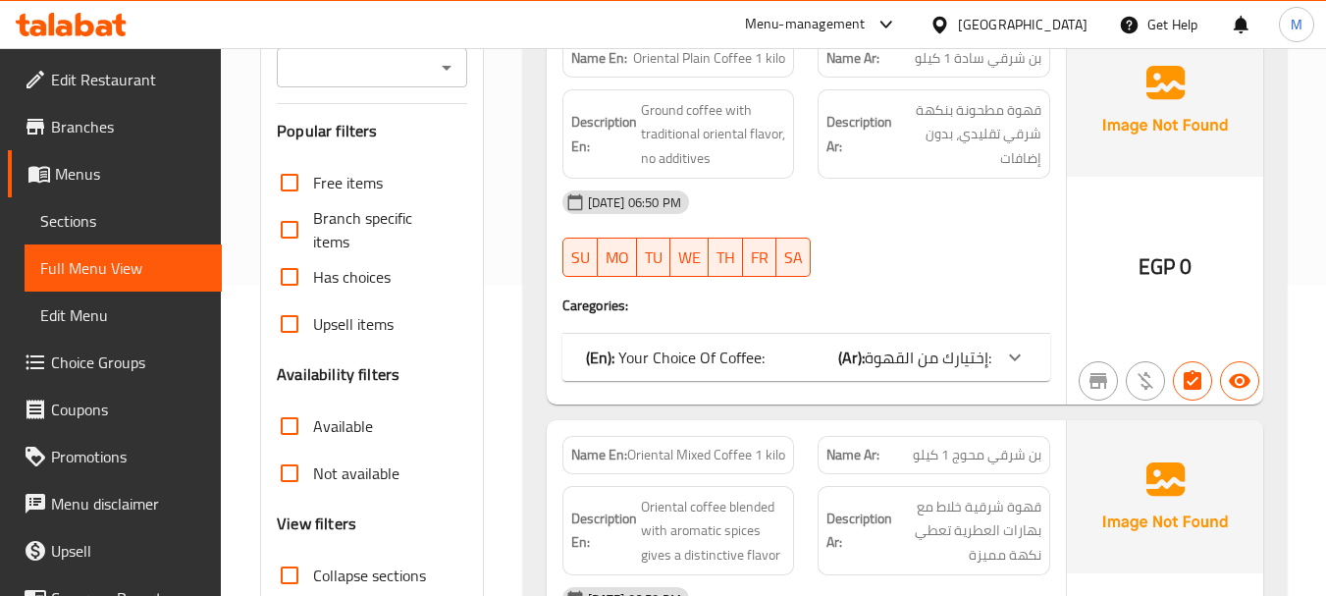
scroll to position [0, 0]
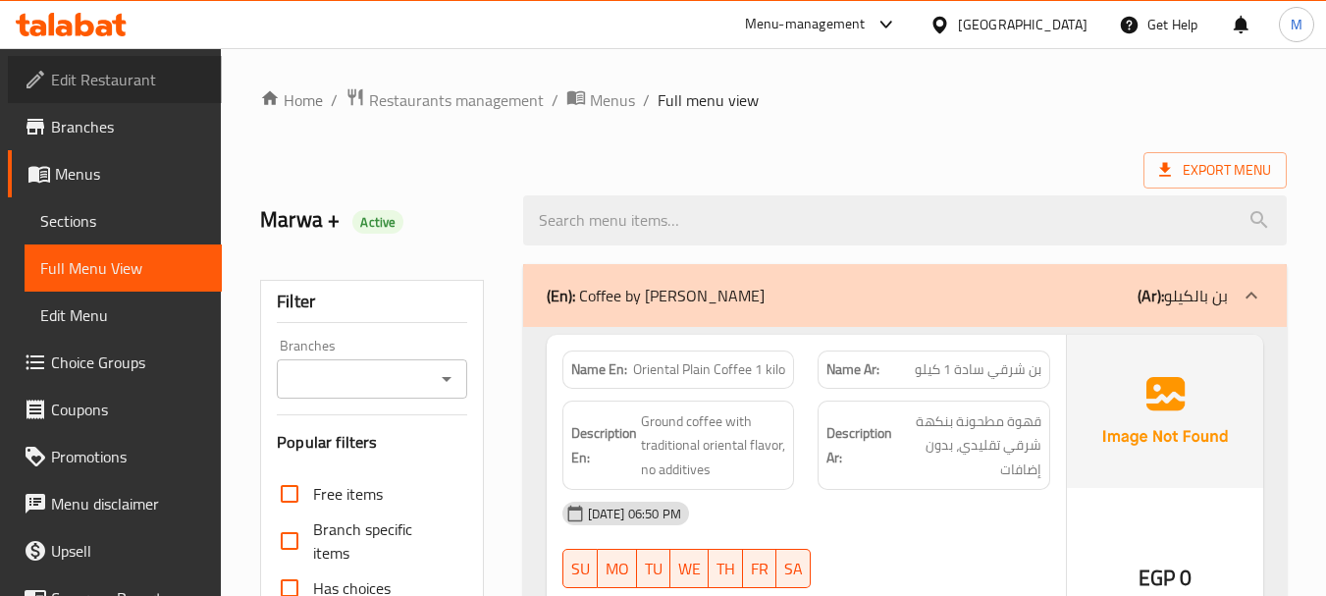
click at [126, 82] on span "Edit Restaurant" at bounding box center [128, 80] width 155 height 24
click at [102, 224] on span "Sections" at bounding box center [123, 221] width 166 height 24
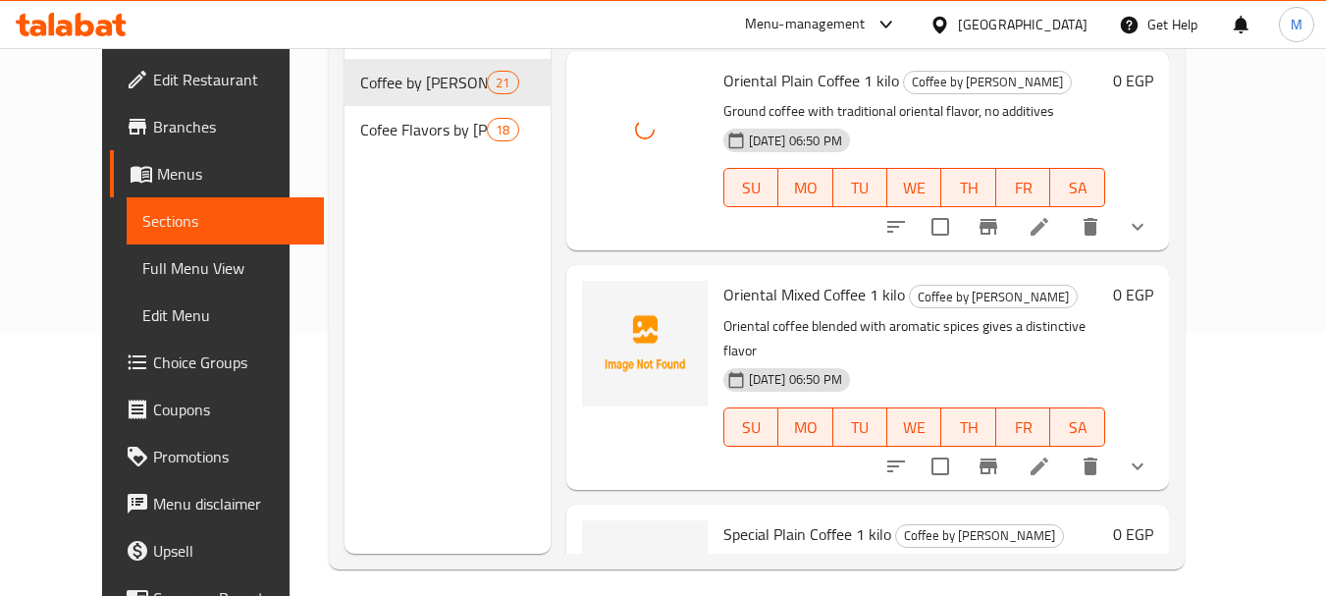
scroll to position [275, 0]
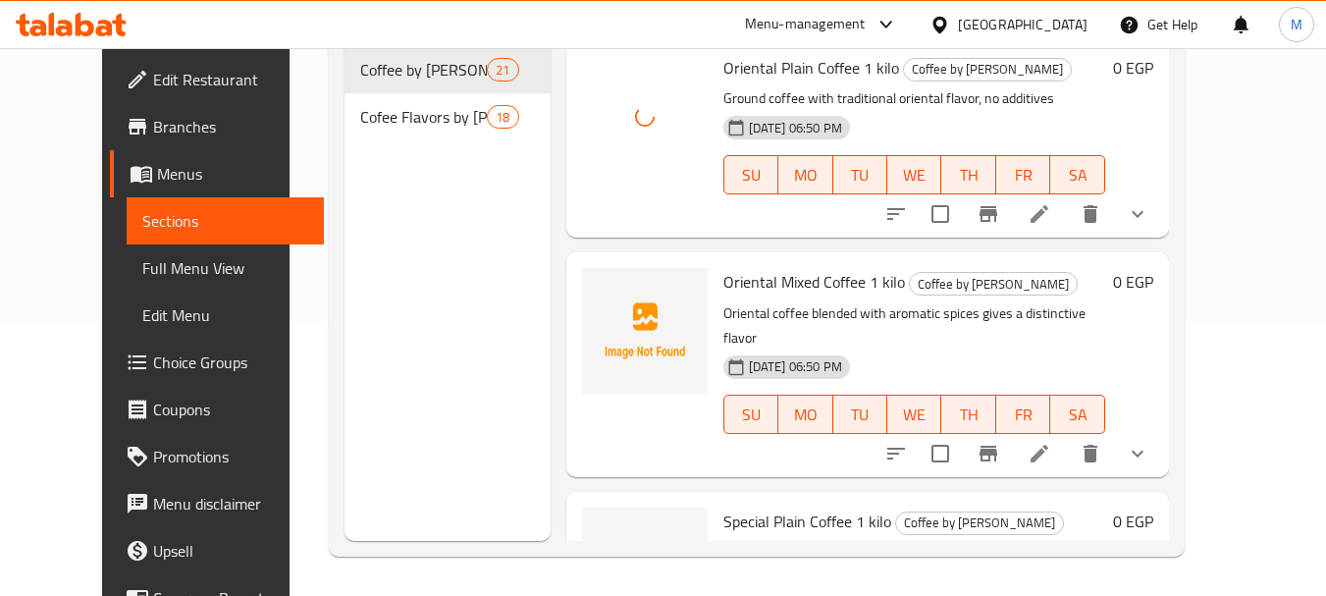
click at [566, 242] on div "Oriental Plain Coffee 1 kilo Coffee by Kilo Ground coffee with traditional orie…" at bounding box center [867, 141] width 603 height 206
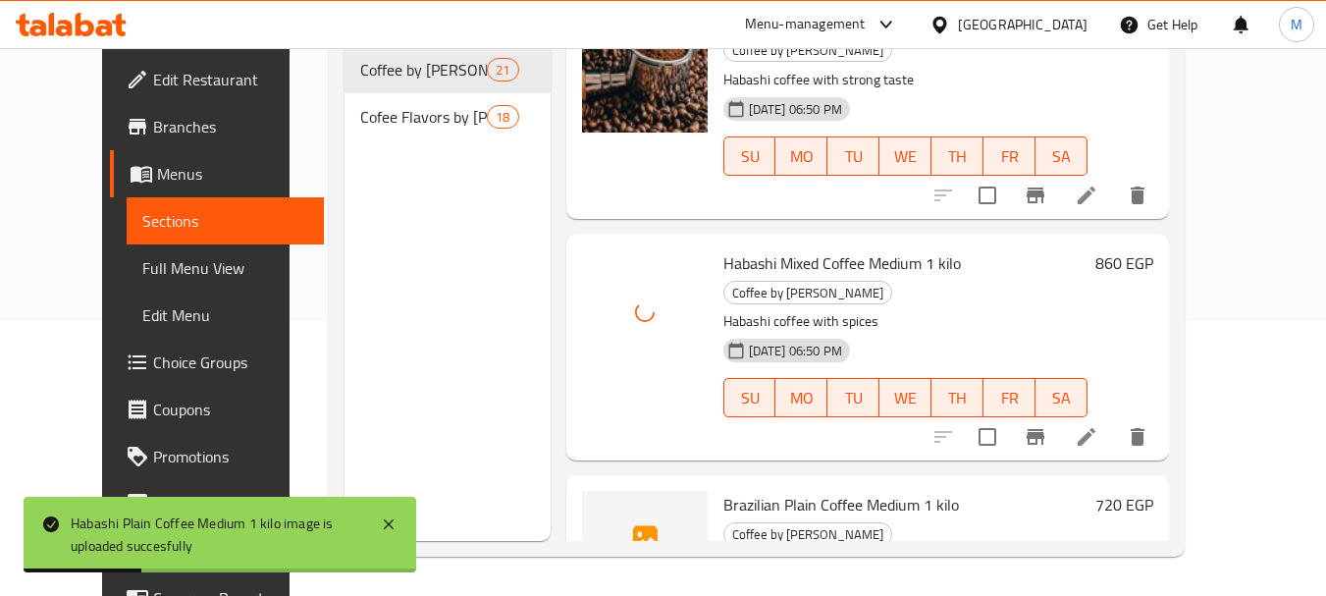
scroll to position [3338, 0]
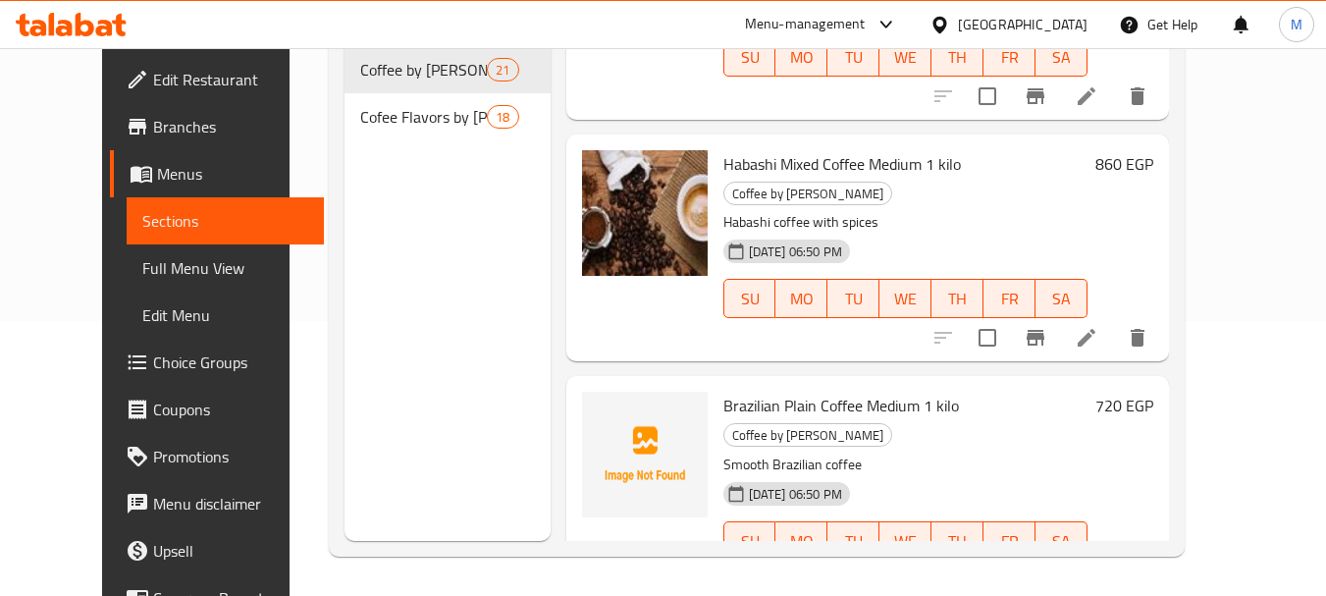
click at [820, 384] on div "Brazilian Plain Coffee Medium 1 kilo Coffee by Kilo Smooth Brazilian coffee 17-…" at bounding box center [906, 489] width 380 height 211
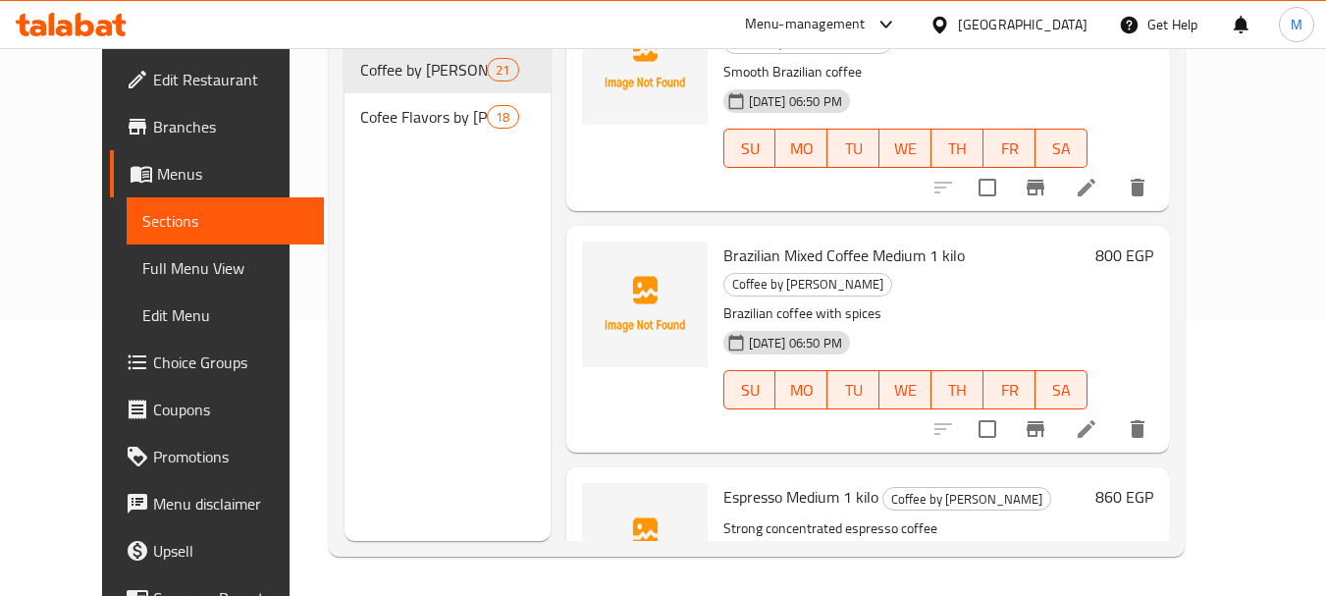
scroll to position [3829, 0]
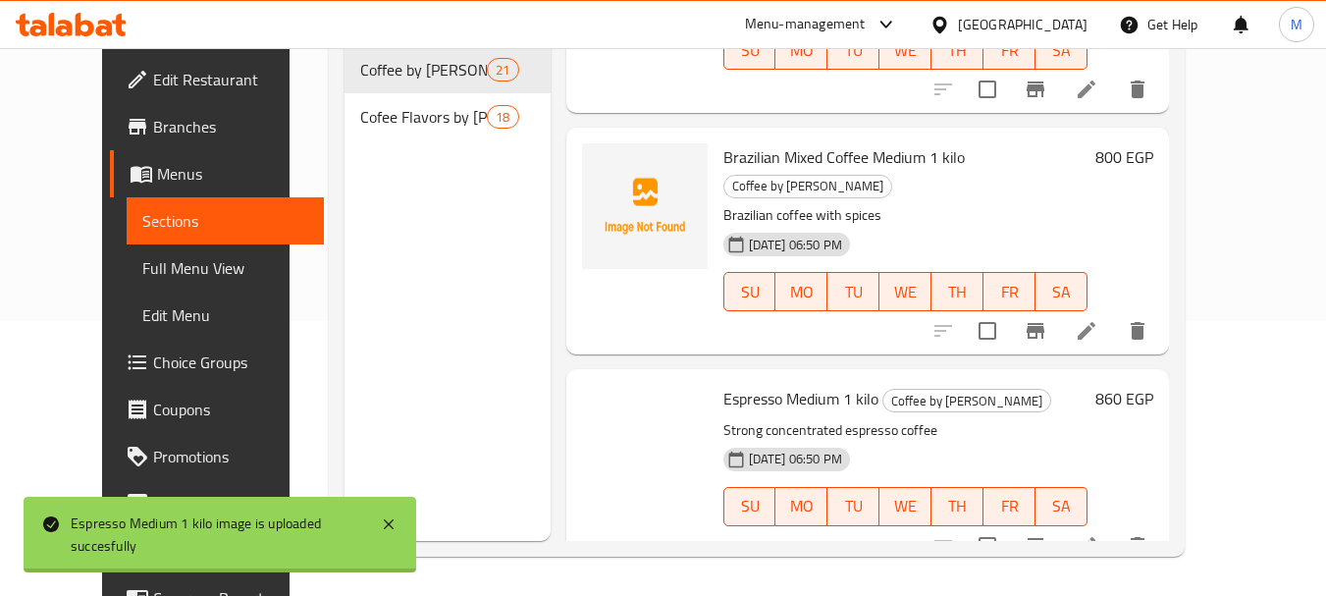
click at [551, 255] on div "Menu items Add Sort Manage items Oriental Plain Coffee 1 kilo Coffee by Kilo Gr…" at bounding box center [860, 243] width 618 height 596
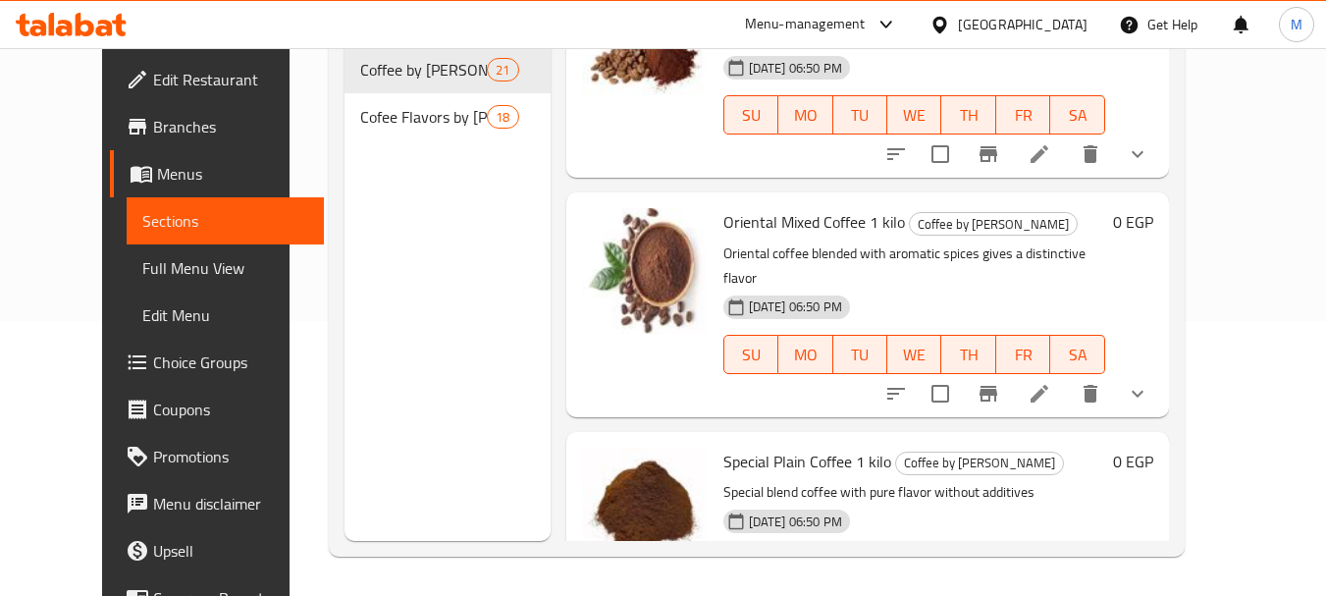
scroll to position [0, 0]
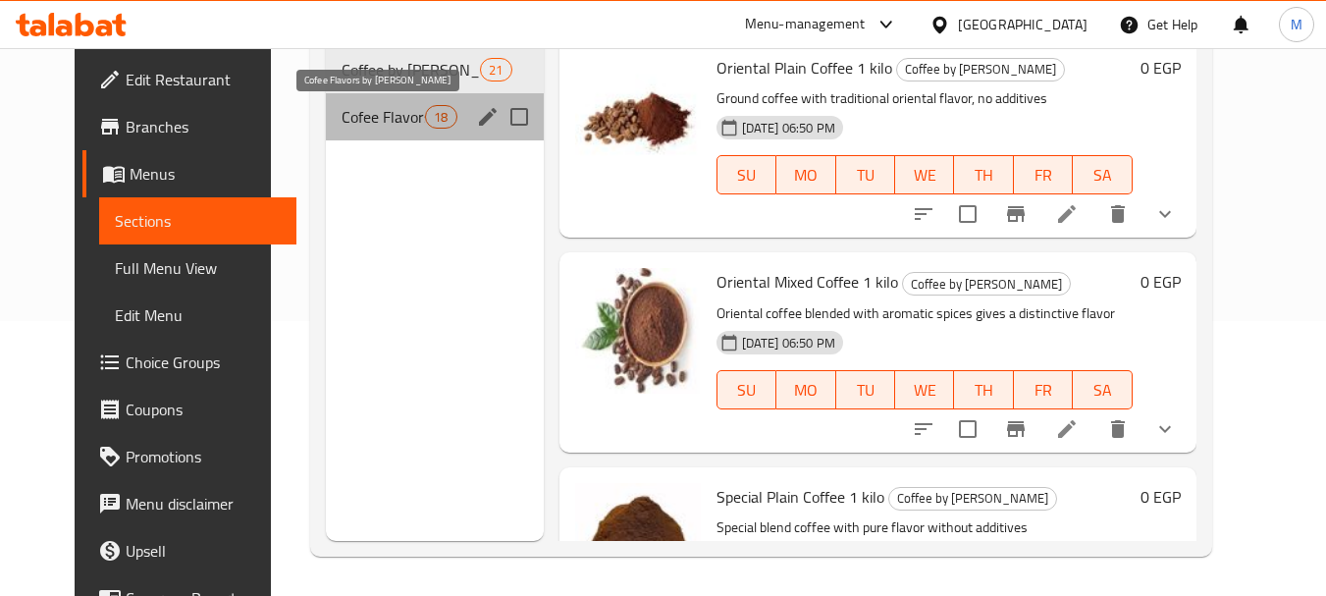
click at [342, 114] on span "Cofee Flavors by [PERSON_NAME]" at bounding box center [383, 117] width 83 height 24
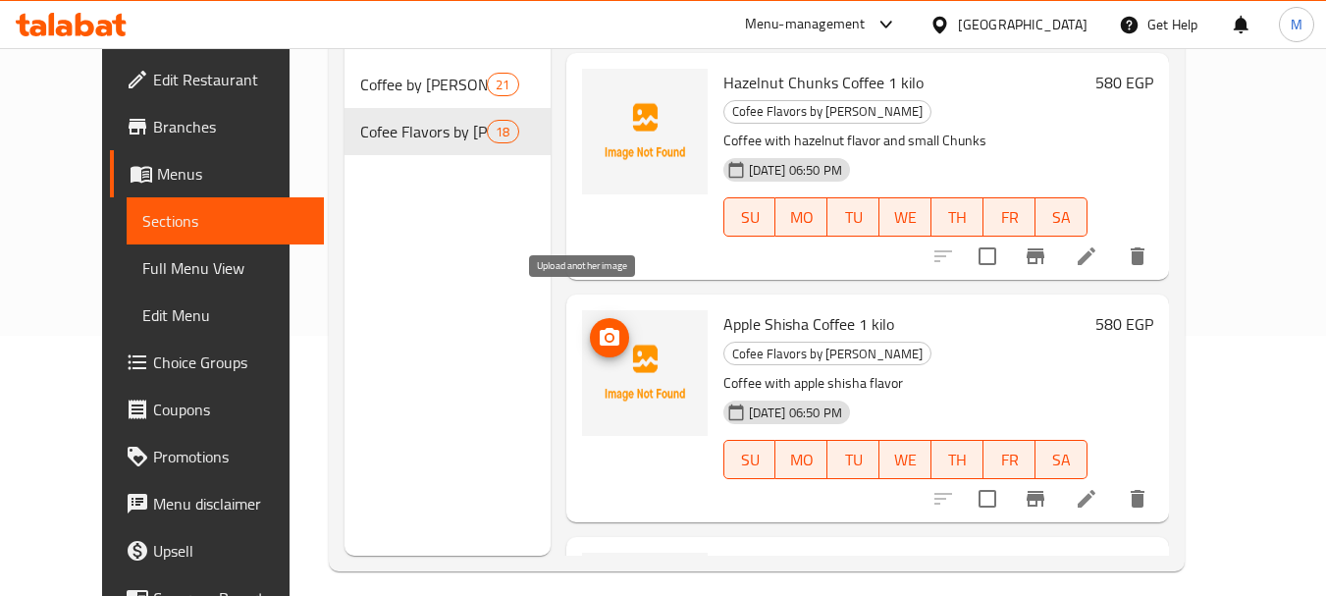
scroll to position [177, 0]
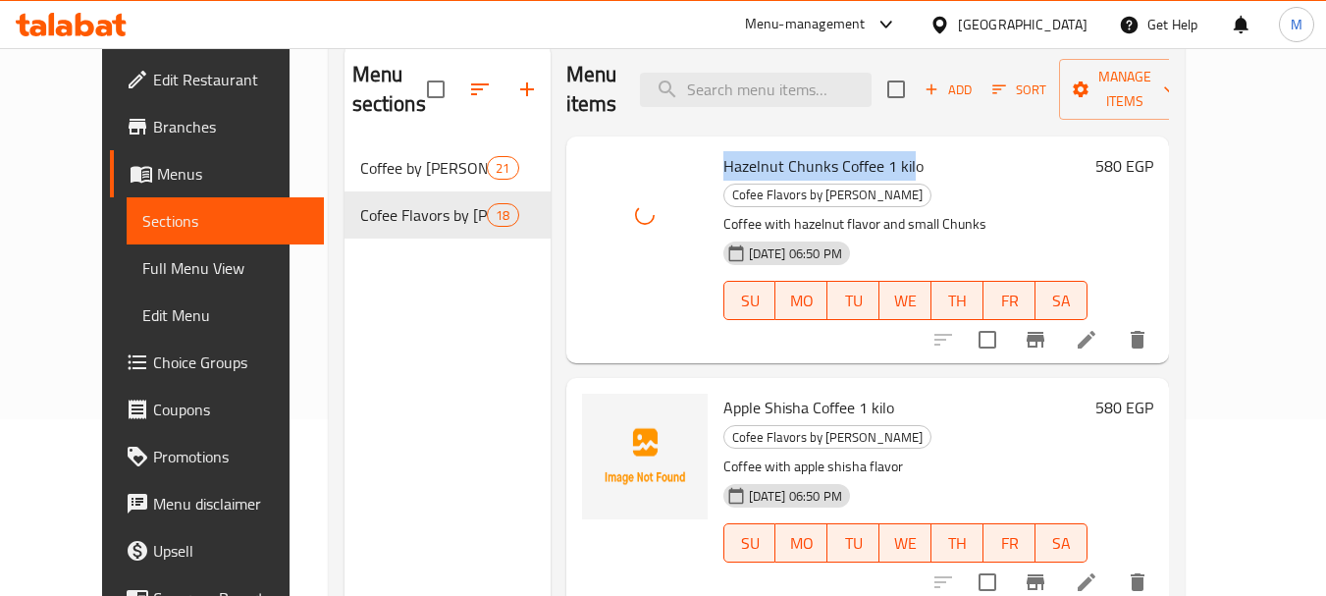
drag, startPoint x: 701, startPoint y: 164, endPoint x: 886, endPoint y: 171, distance: 185.7
click at [886, 171] on span "Hazelnut Chunks Coffee 1 kilo" at bounding box center [824, 165] width 200 height 29
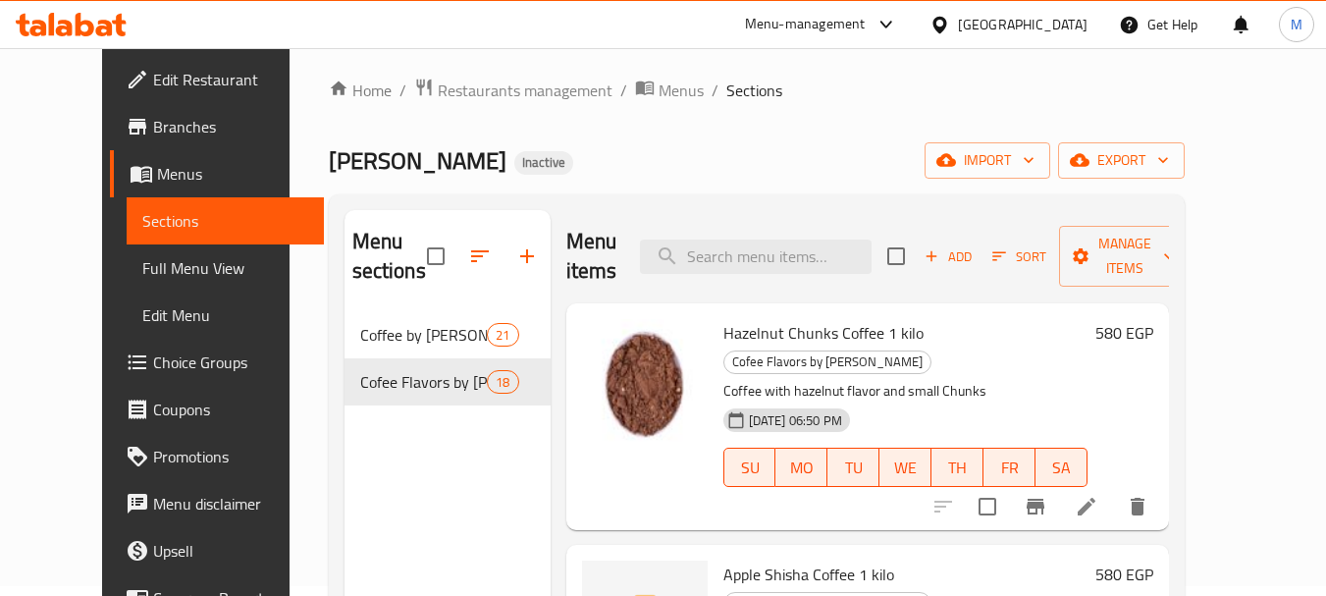
scroll to position [0, 0]
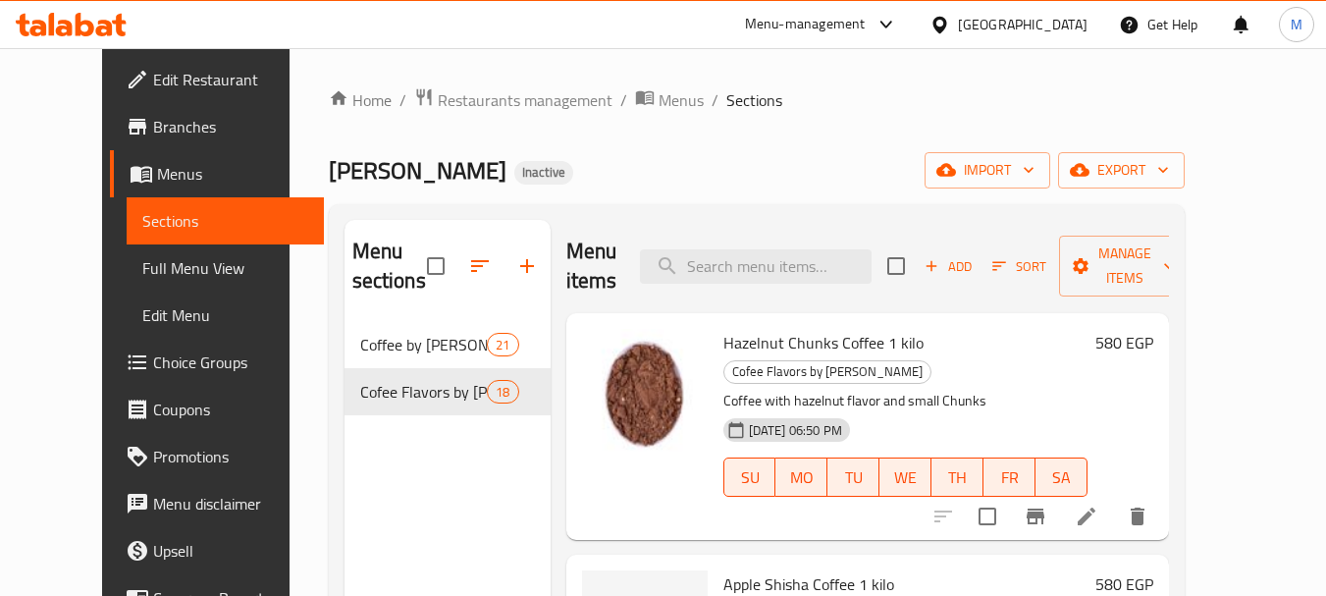
click at [811, 119] on div "Home / Restaurants management / Menus / Sections بن صنعاء Inactive import expor…" at bounding box center [757, 459] width 856 height 744
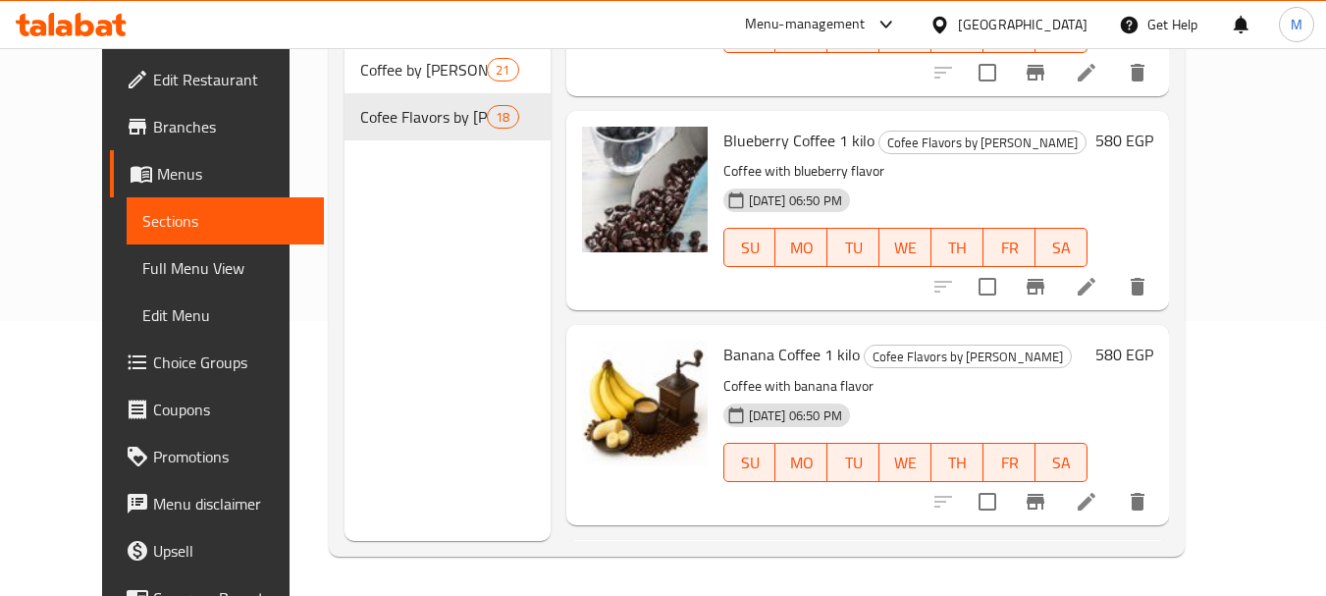
scroll to position [3343, 0]
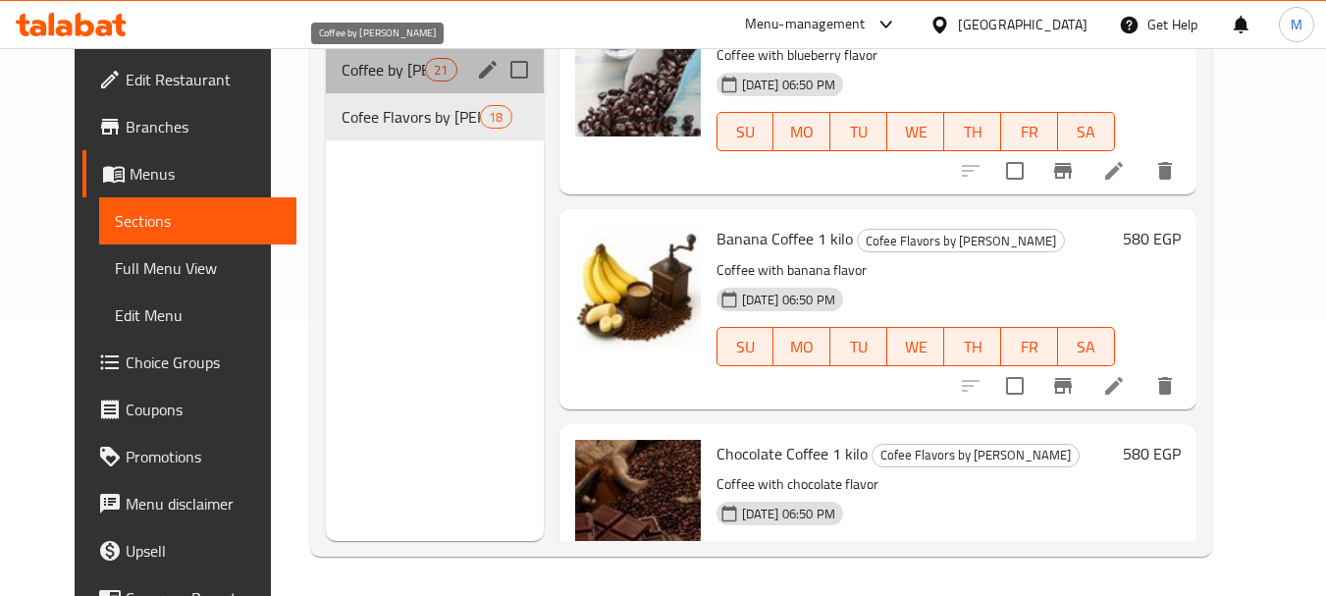
click at [385, 70] on span "Coffee by [PERSON_NAME]" at bounding box center [383, 70] width 83 height 24
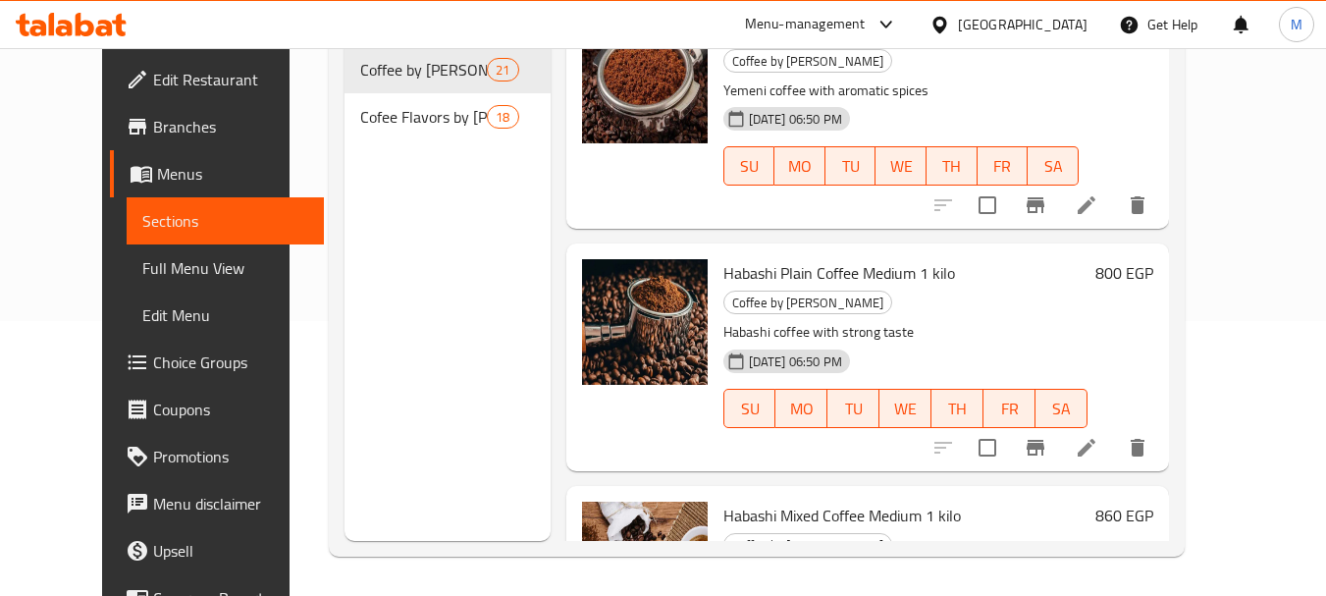
scroll to position [2809, 0]
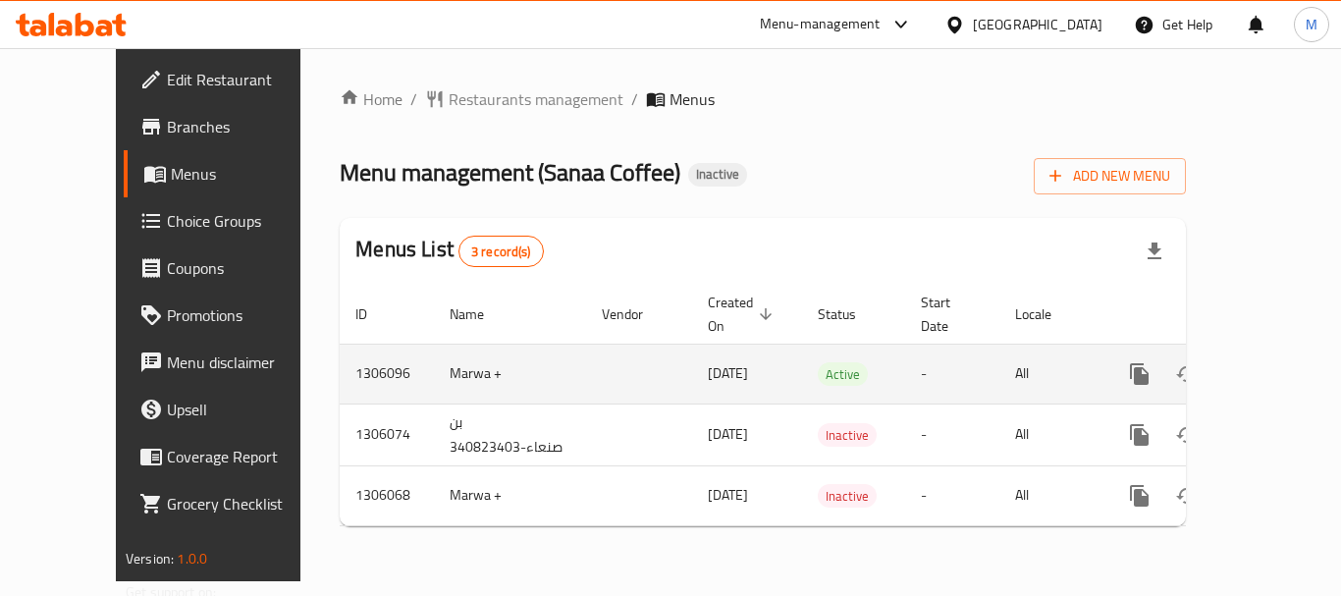
click at [1269, 362] on icon "enhanced table" at bounding box center [1281, 374] width 24 height 24
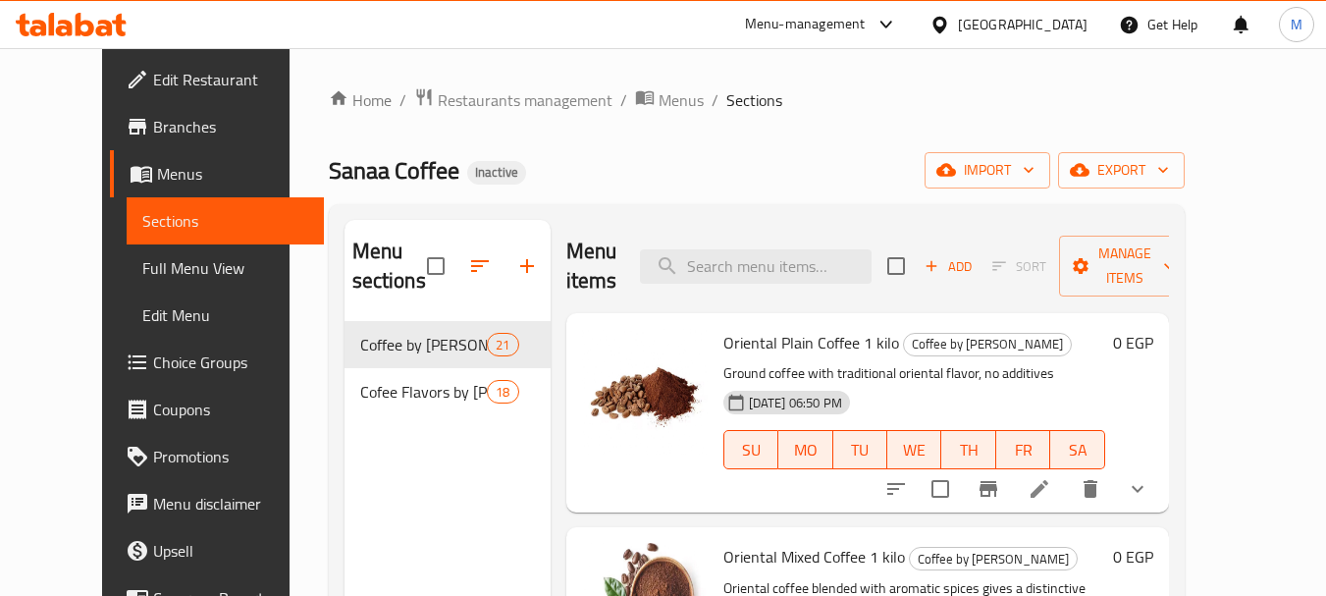
click at [142, 271] on span "Full Menu View" at bounding box center [225, 268] width 166 height 24
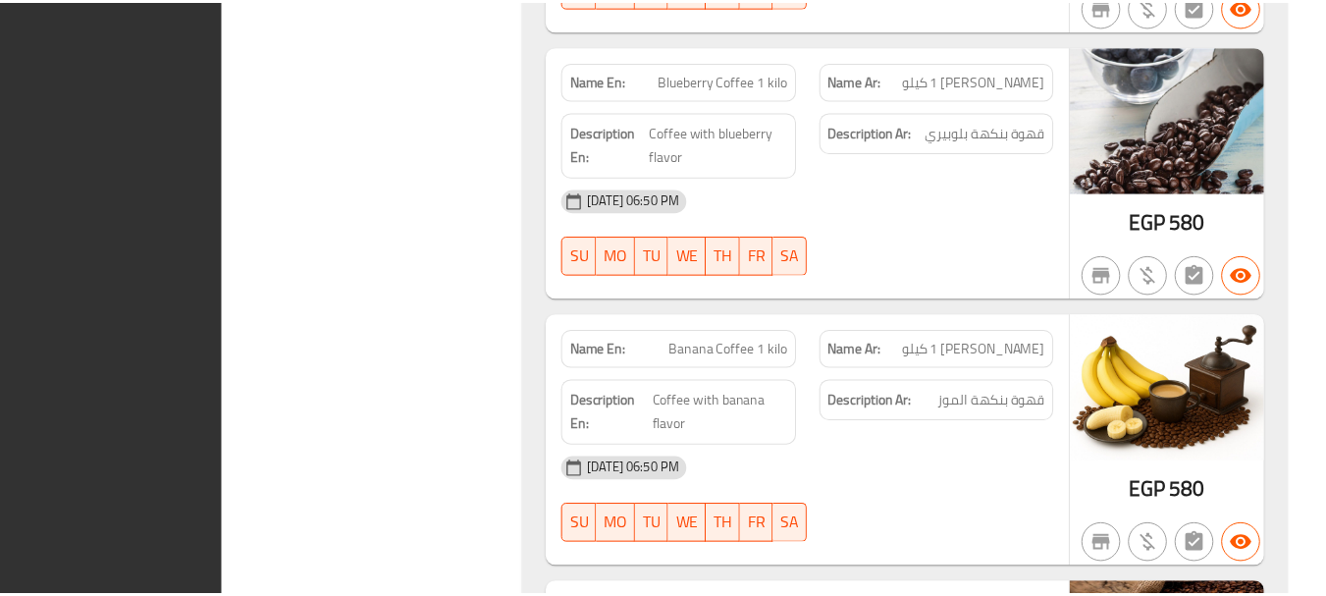
scroll to position [11796, 0]
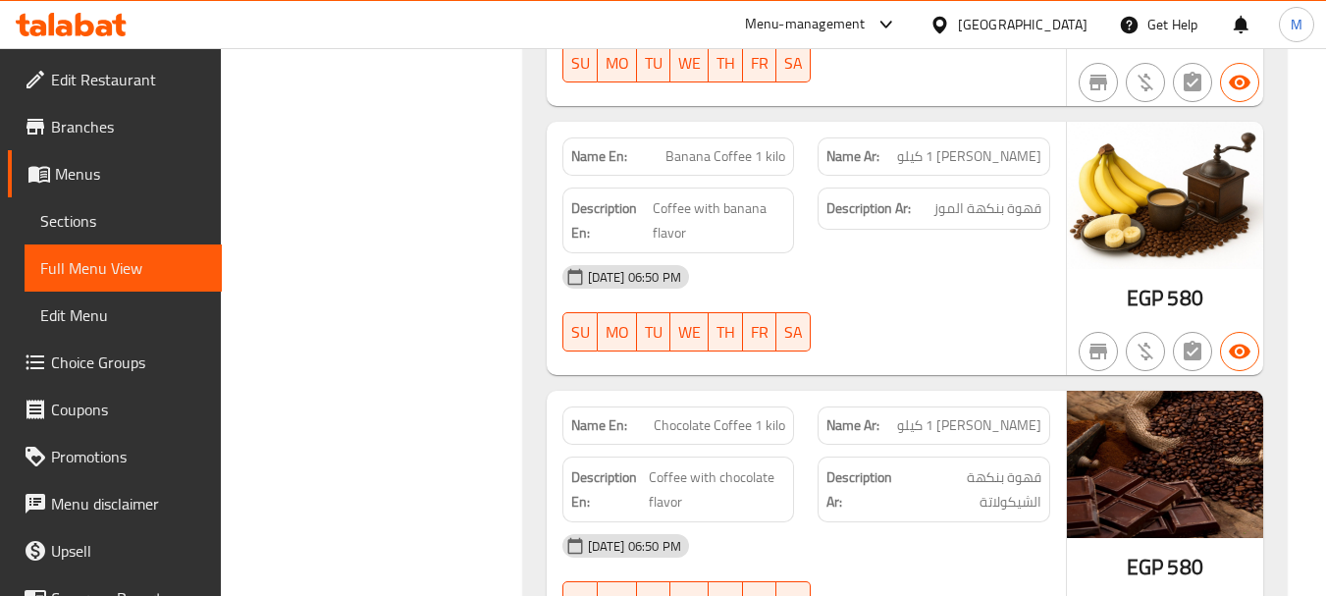
click at [1075, 22] on div "[GEOGRAPHIC_DATA]" at bounding box center [1023, 25] width 130 height 22
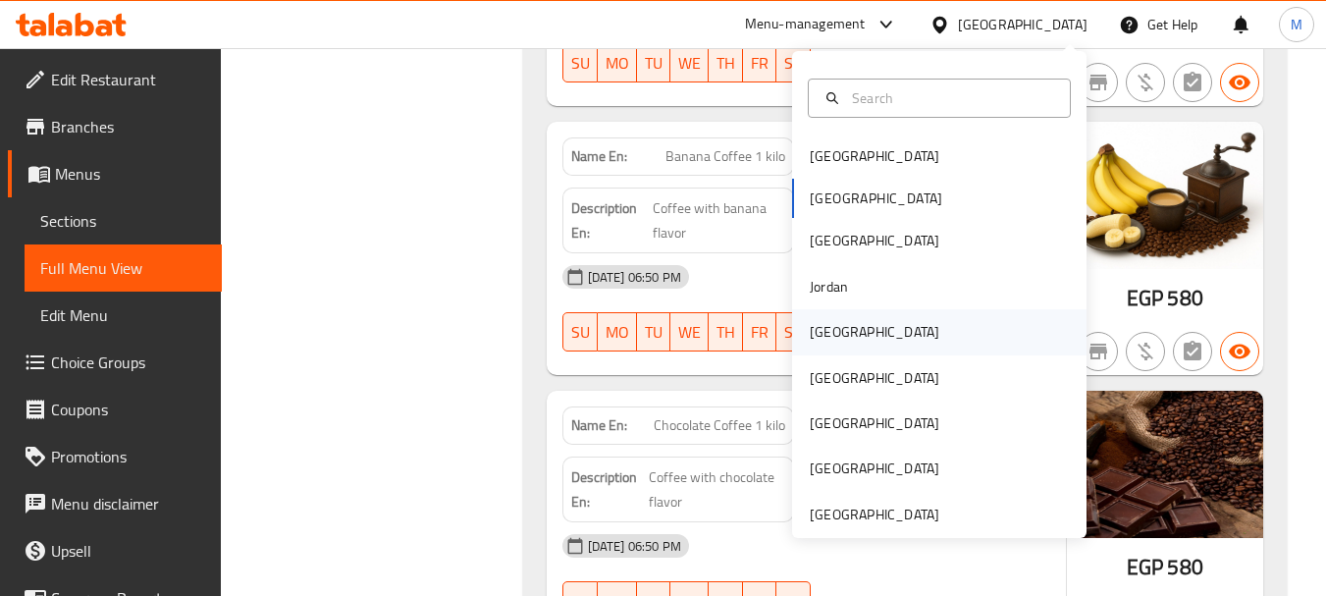
click at [880, 329] on div "Kuwait" at bounding box center [939, 331] width 295 height 45
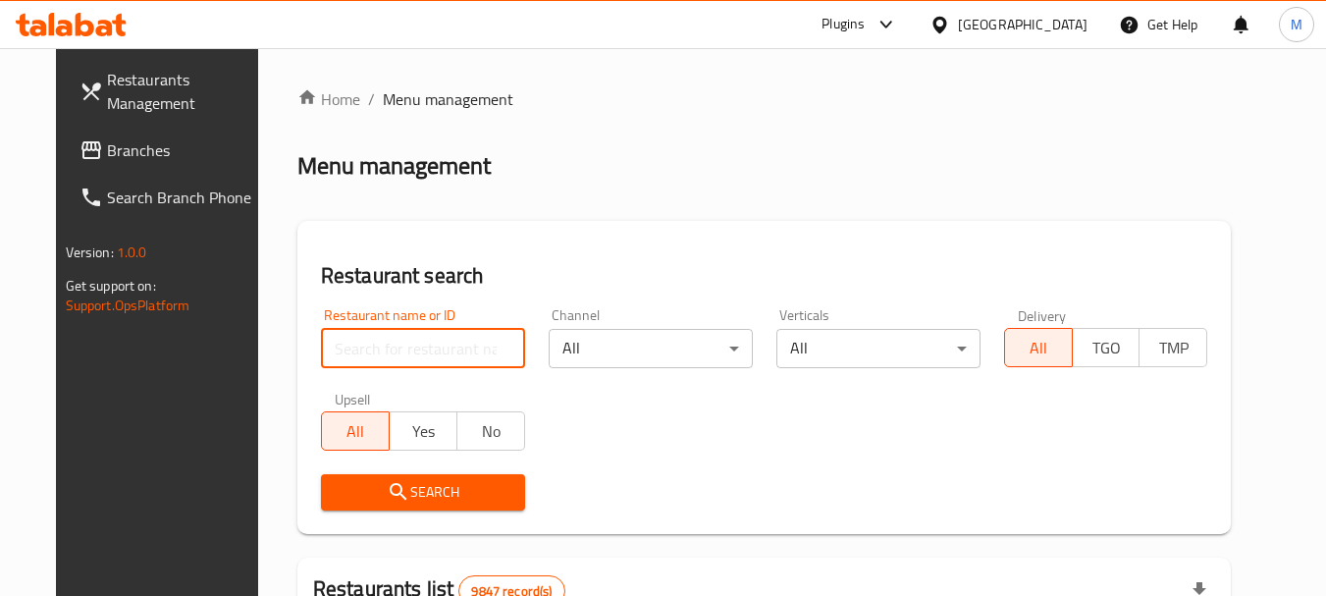
paste input "Berlin Pharmacy"
type input "Berlin Pharmacy"
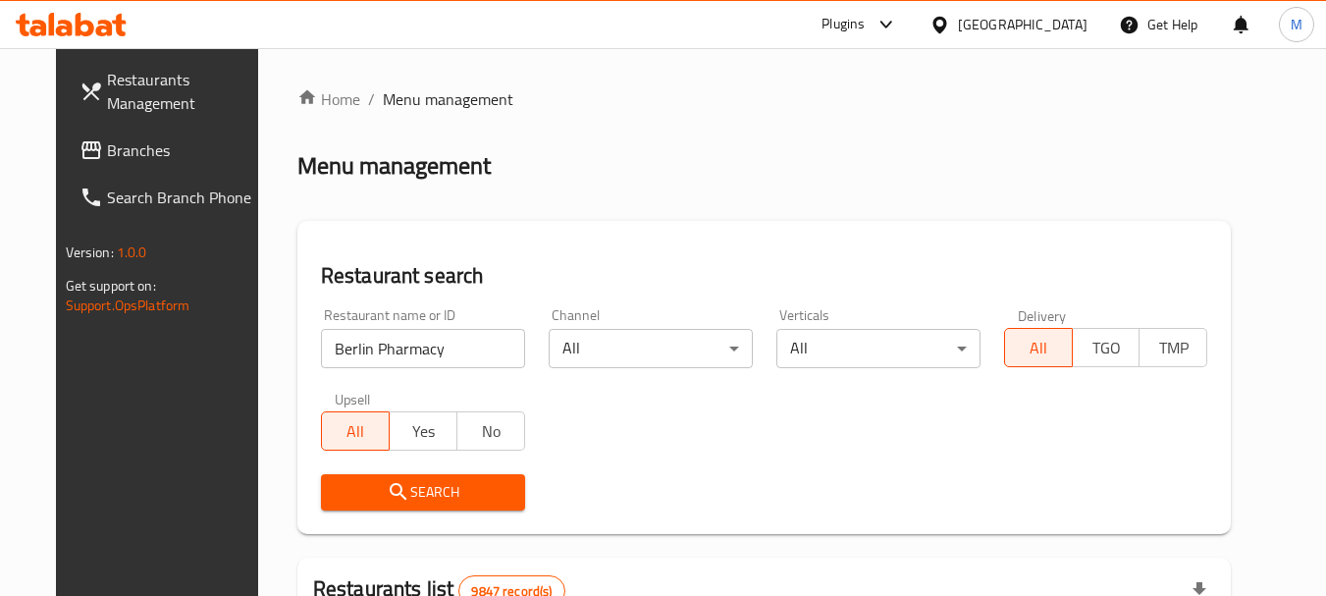
click at [393, 486] on span "Search" at bounding box center [423, 492] width 173 height 25
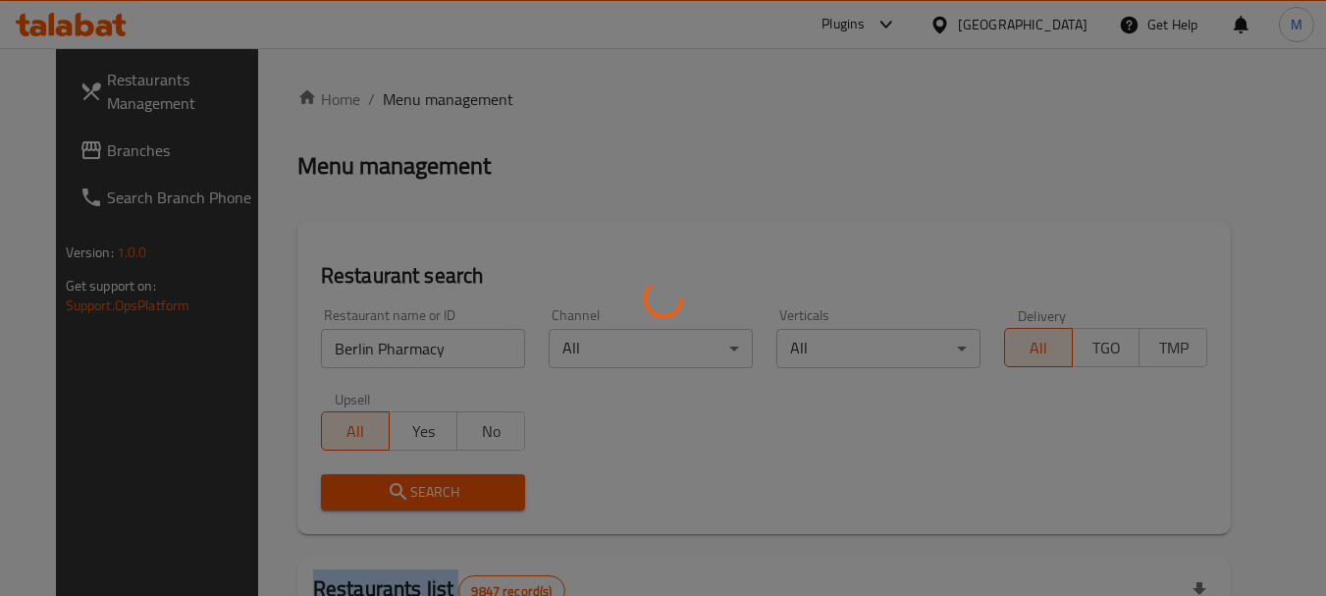
click at [393, 486] on div at bounding box center [663, 298] width 1326 height 596
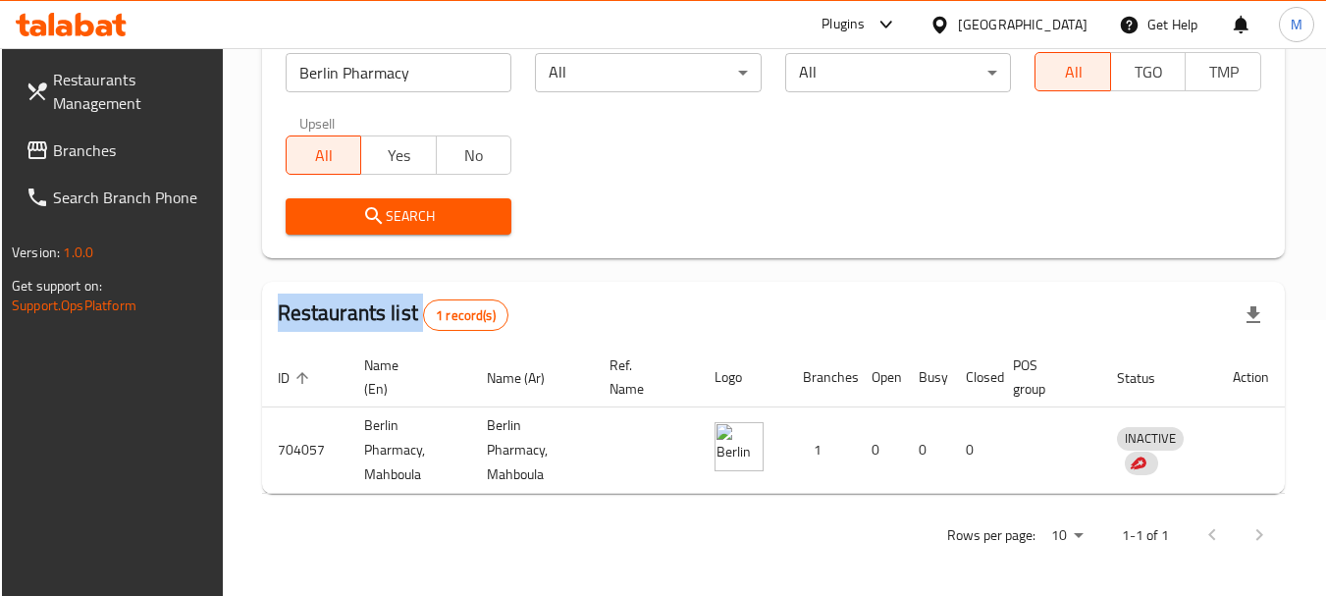
scroll to position [280, 0]
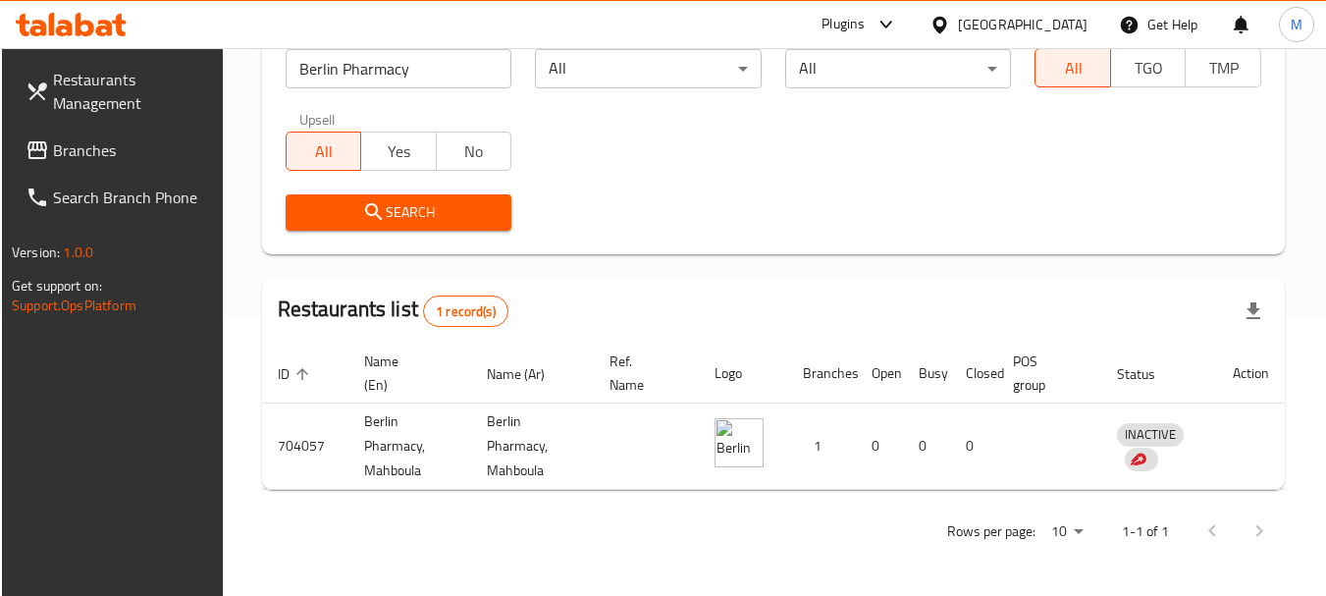
click at [833, 298] on div "Restaurants list 1 record(s)" at bounding box center [773, 311] width 1023 height 67
click at [865, 24] on div "Plugins" at bounding box center [843, 25] width 43 height 24
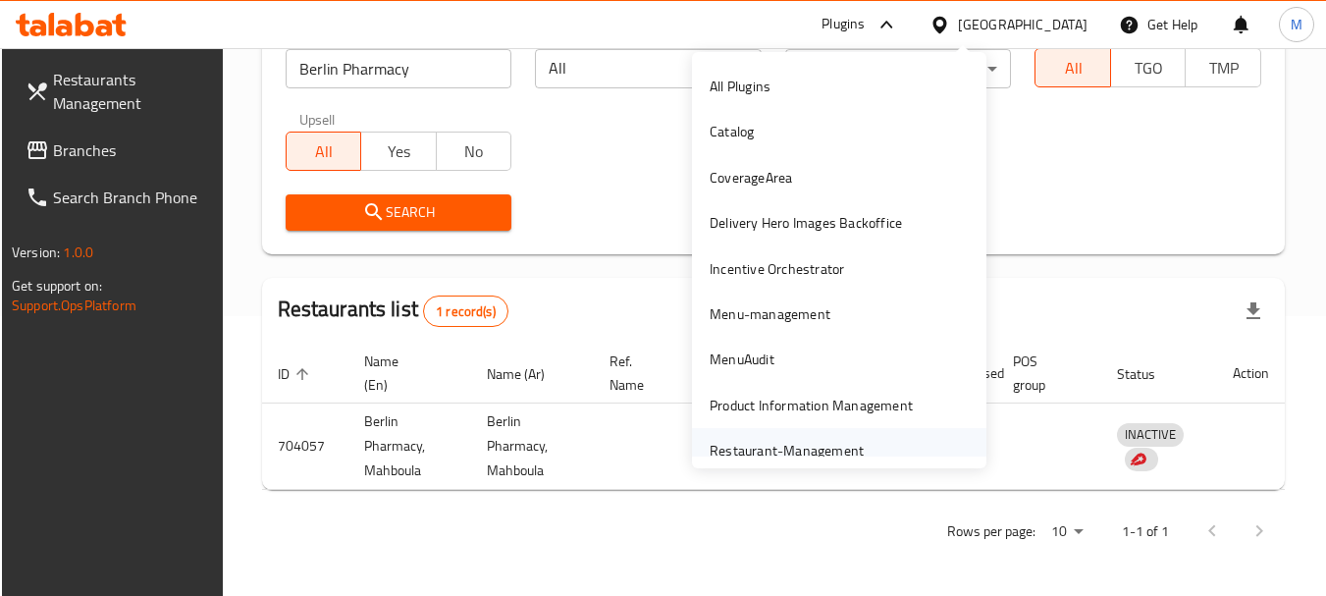
click at [751, 442] on div "Restaurant-Management" at bounding box center [787, 451] width 154 height 22
